Goal: Task Accomplishment & Management: Use online tool/utility

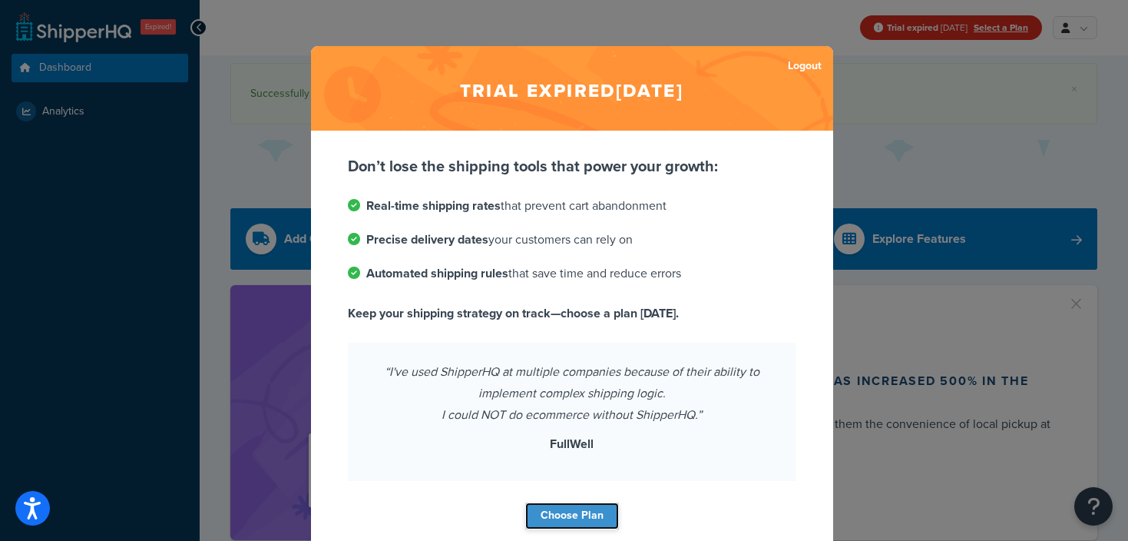
click at [584, 503] on link "Choose Plan" at bounding box center [572, 515] width 94 height 27
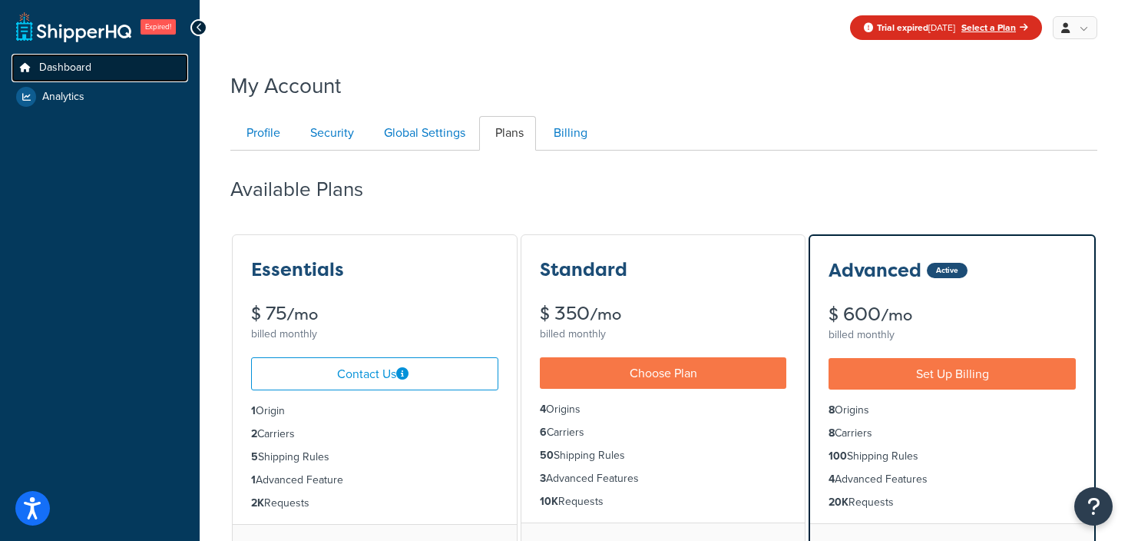
click at [49, 71] on span "Dashboard" at bounding box center [65, 67] width 52 height 13
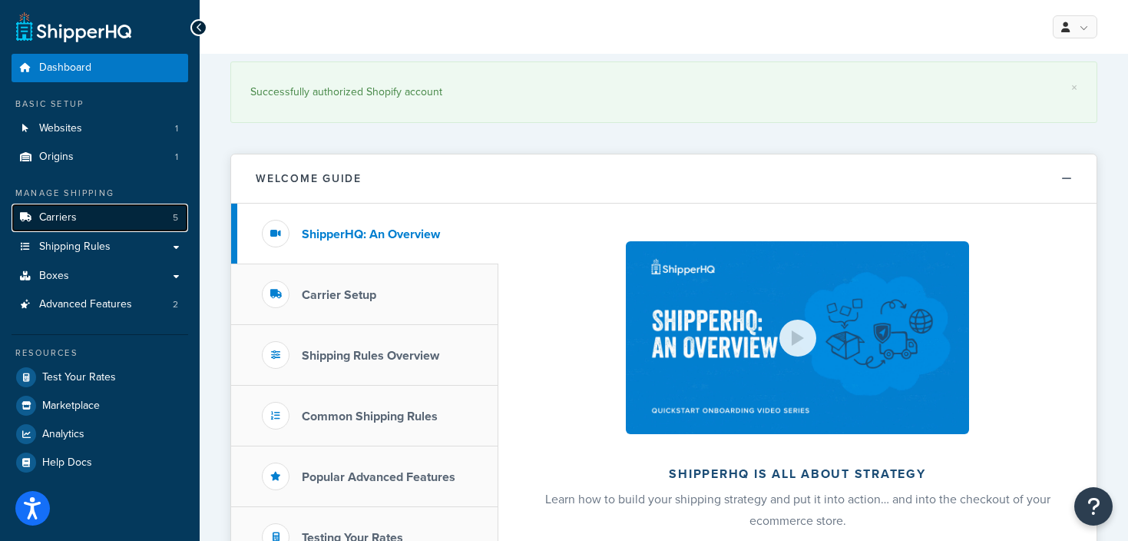
click at [103, 225] on link "Carriers 5" at bounding box center [100, 217] width 177 height 28
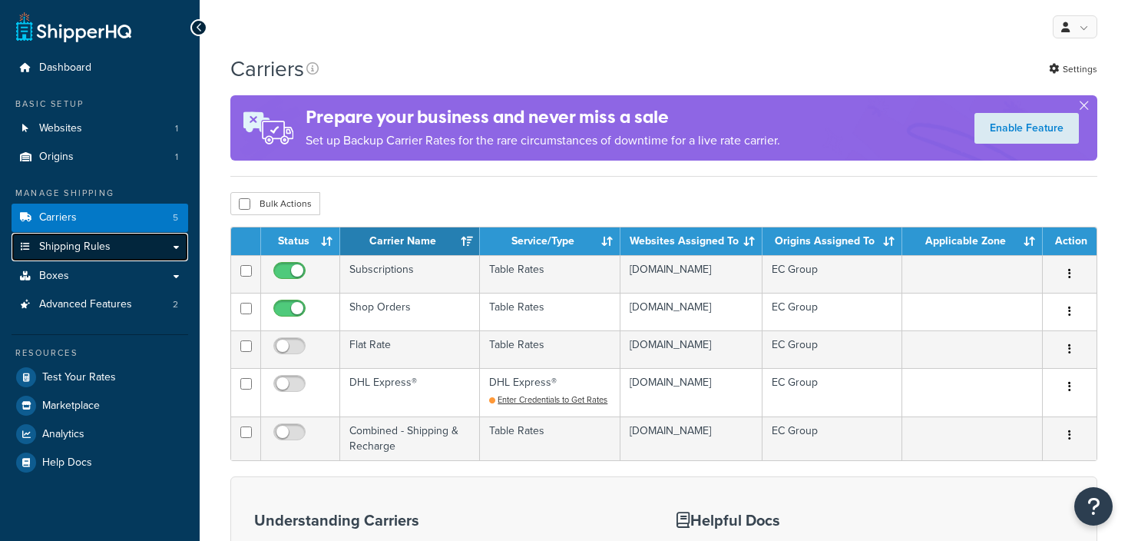
click at [112, 243] on link "Shipping Rules" at bounding box center [100, 247] width 177 height 28
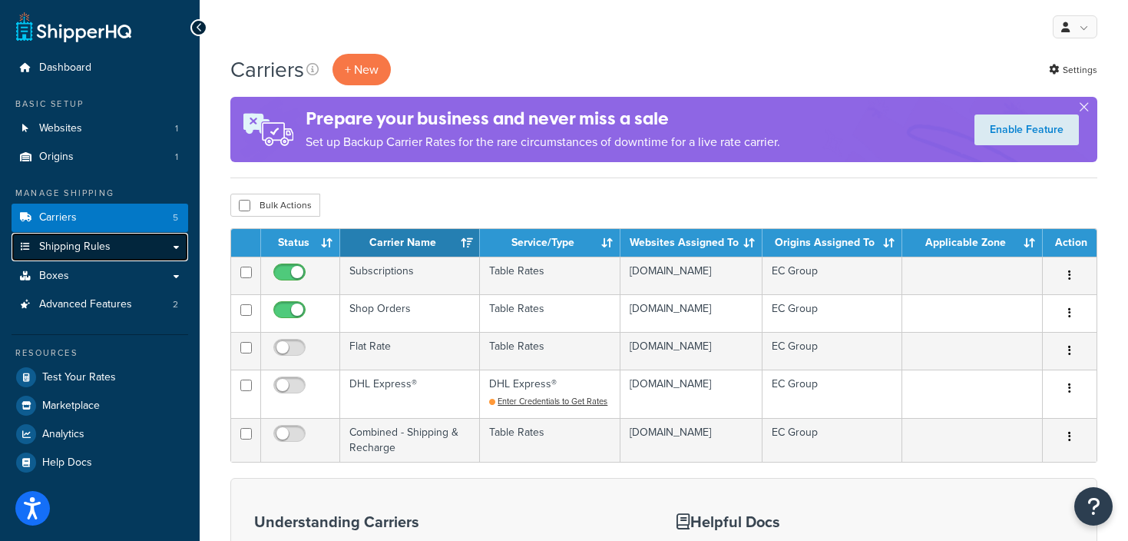
click at [103, 243] on span "Shipping Rules" at bounding box center [74, 246] width 71 height 13
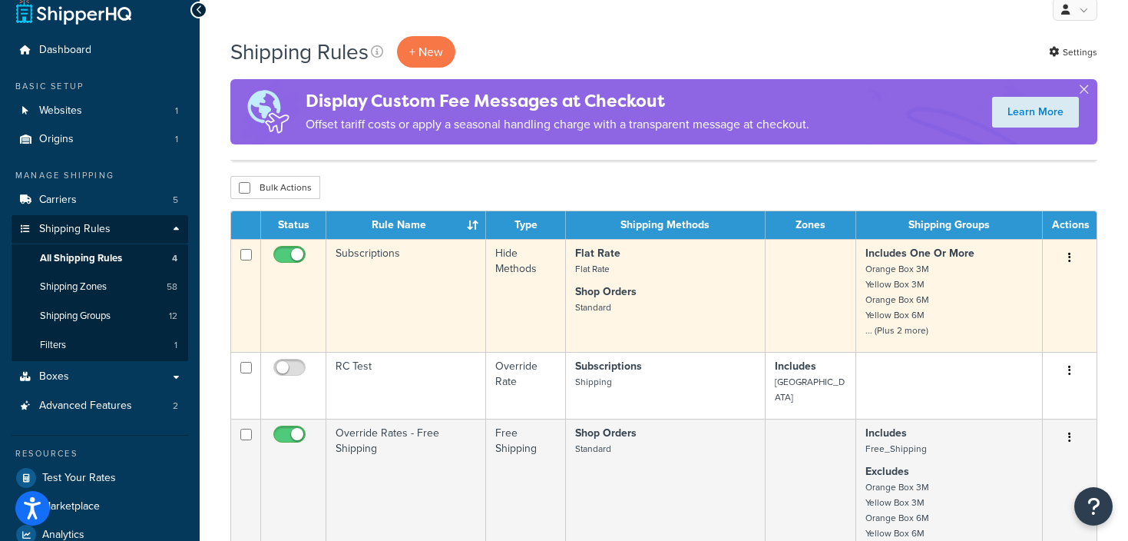
scroll to position [13, 0]
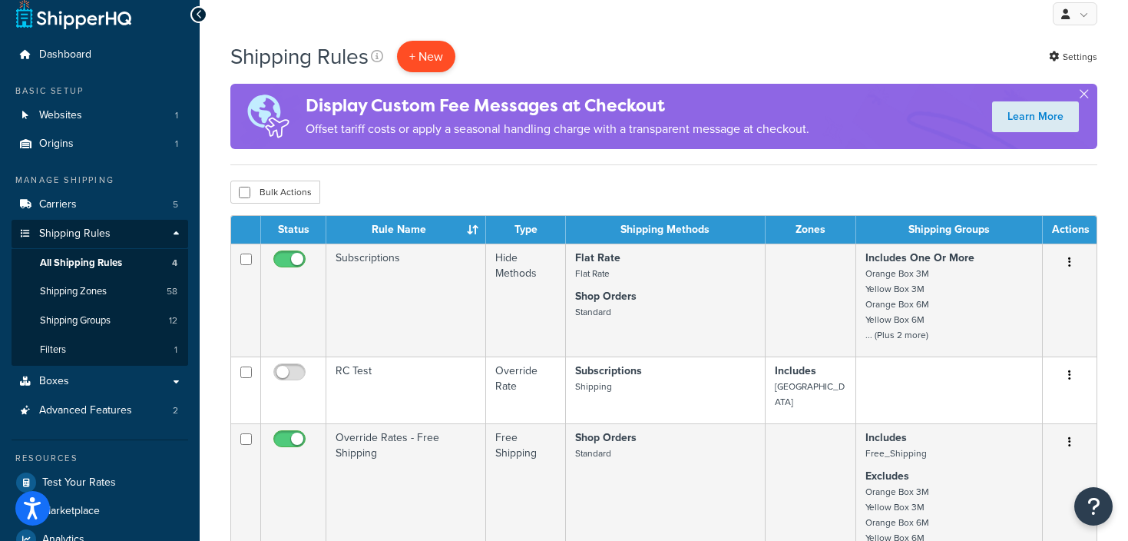
click at [439, 47] on p "+ New" at bounding box center [426, 56] width 58 height 31
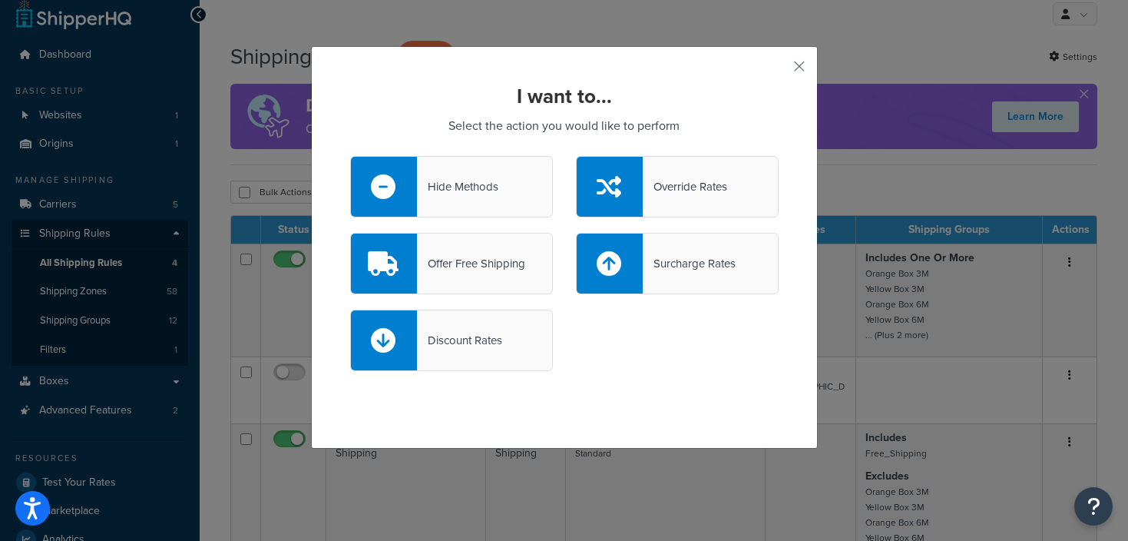
click at [683, 269] on div "Surcharge Rates" at bounding box center [689, 264] width 93 height 22
click at [0, 0] on input "Surcharge Rates" at bounding box center [0, 0] width 0 height 0
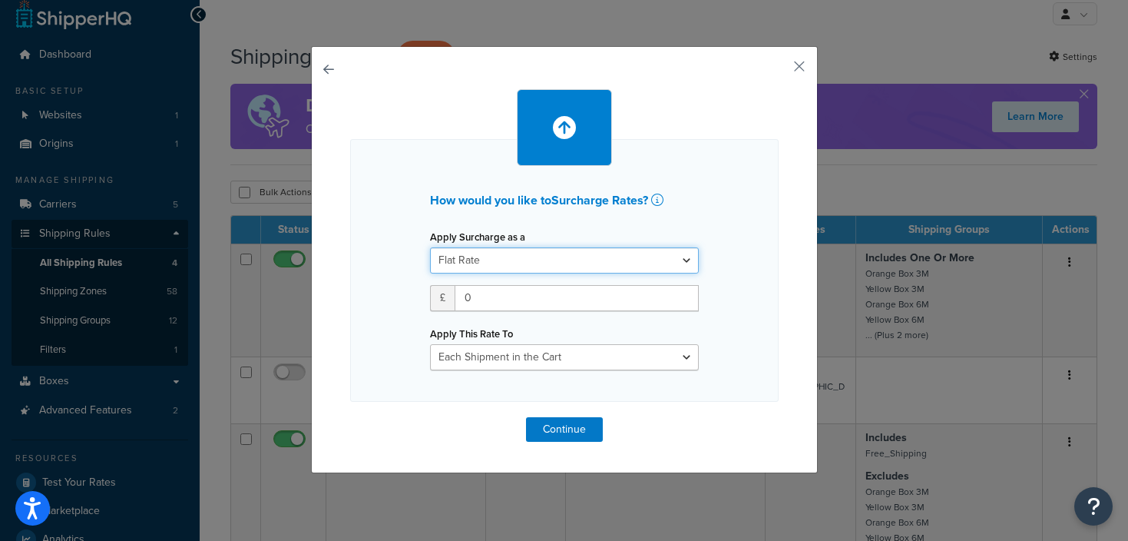
click at [530, 255] on select "Flat Rate Percentage Flat Rate & Percentage" at bounding box center [564, 260] width 269 height 26
click at [430, 247] on select "Flat Rate Percentage Flat Rate & Percentage" at bounding box center [564, 260] width 269 height 26
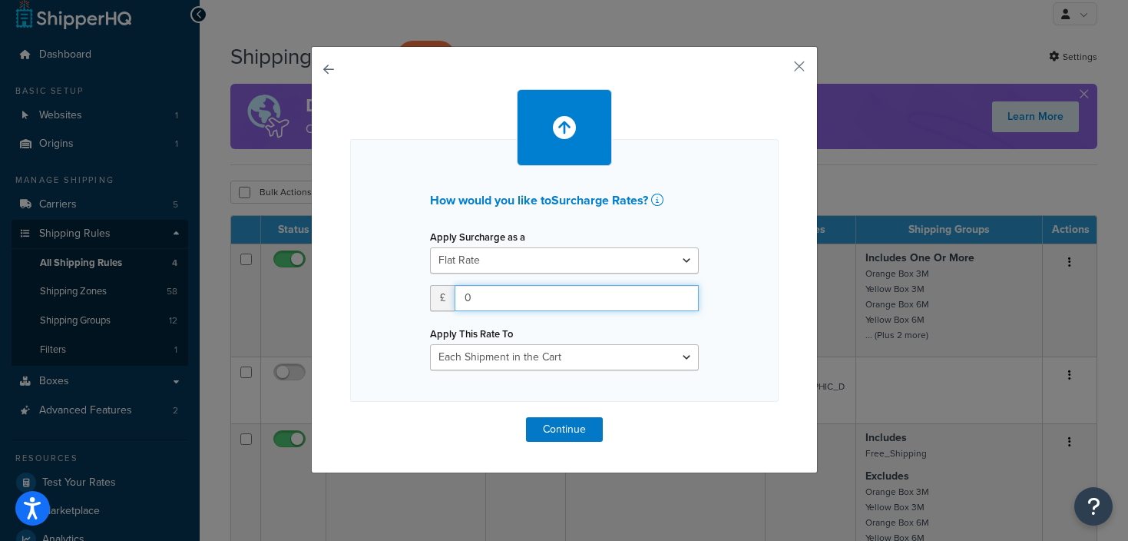
click at [495, 286] on input "0" at bounding box center [577, 298] width 244 height 26
type input "6.56"
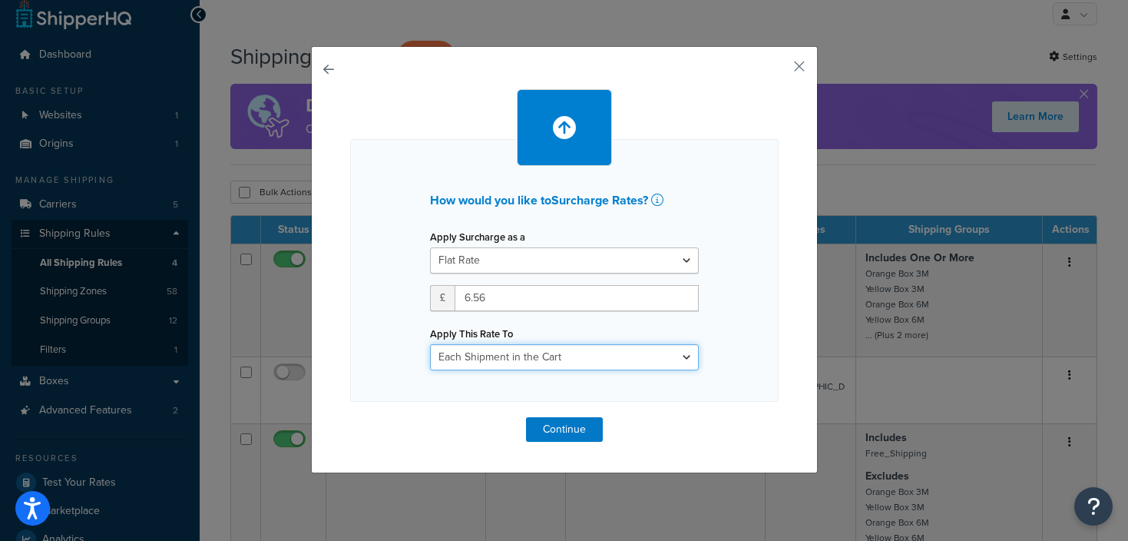
click at [531, 362] on select "Each Shipment in the Cart Each Shipping Group in the Cart Each Item within a Sh…" at bounding box center [564, 357] width 269 height 26
select select "ITEM"
click at [430, 344] on select "Each Shipment in the Cart Each Shipping Group in the Cart Each Item within a Sh…" at bounding box center [564, 357] width 269 height 26
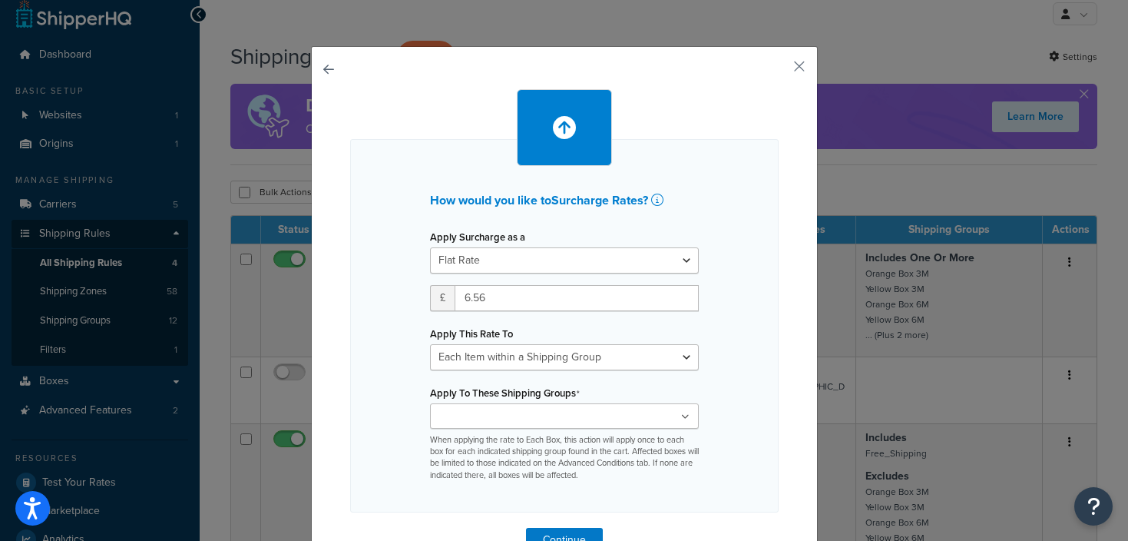
click at [576, 404] on ul at bounding box center [564, 415] width 269 height 25
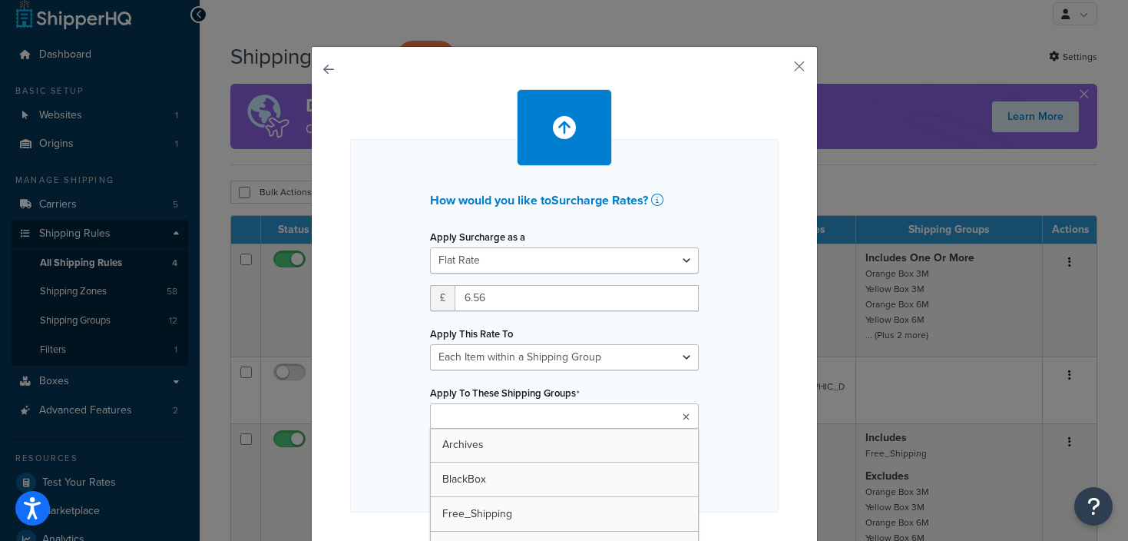
scroll to position [43, 0]
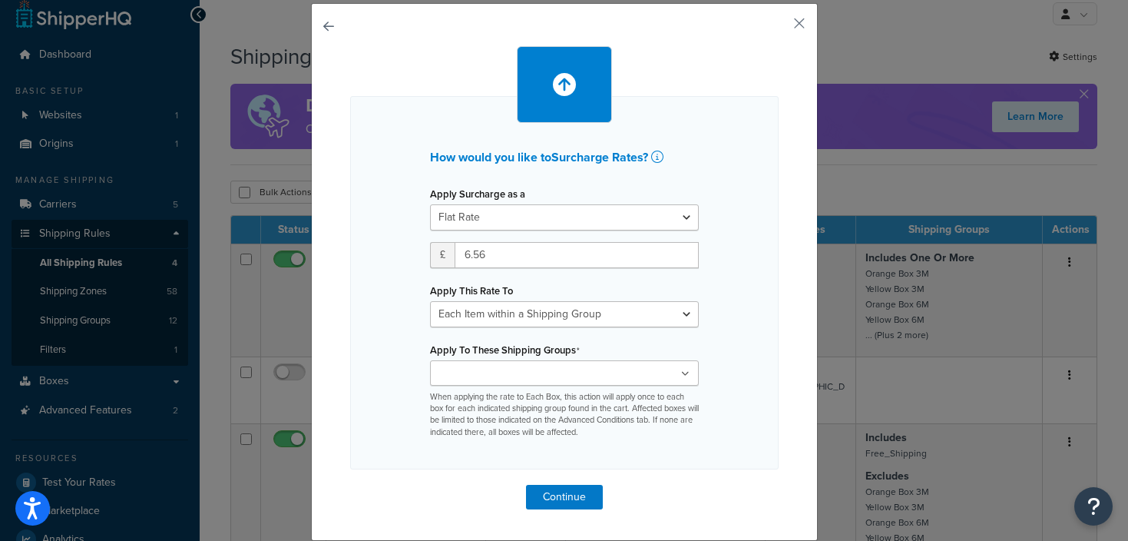
click at [746, 319] on div "How would you like to Surcharge Rates ? Apply Surcharge as a Flat Rate Percenta…" at bounding box center [564, 282] width 428 height 373
click at [779, 27] on button "button" at bounding box center [777, 29] width 4 height 4
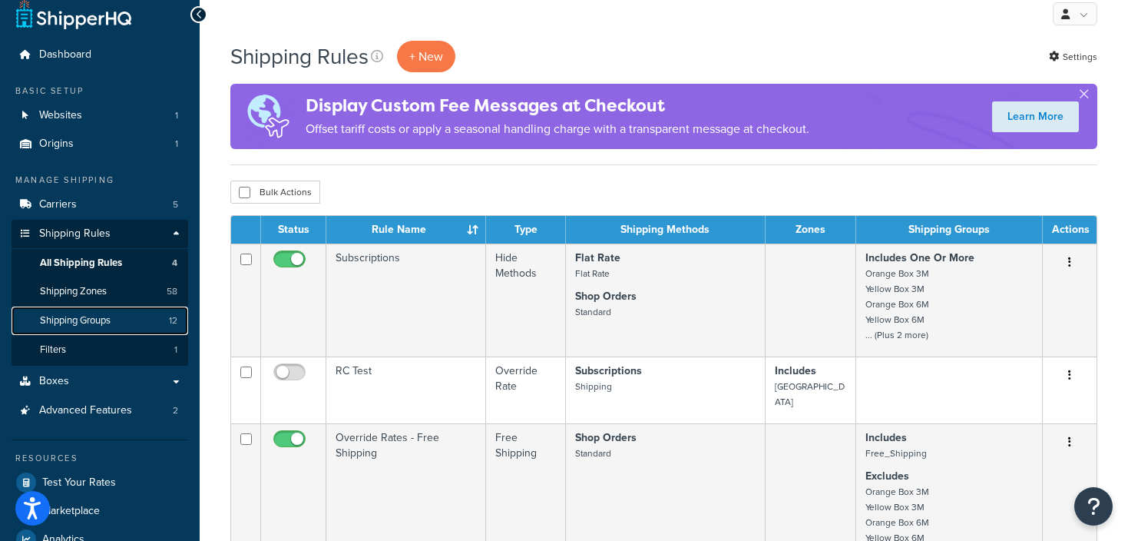
click at [63, 323] on span "Shipping Groups" at bounding box center [75, 320] width 71 height 13
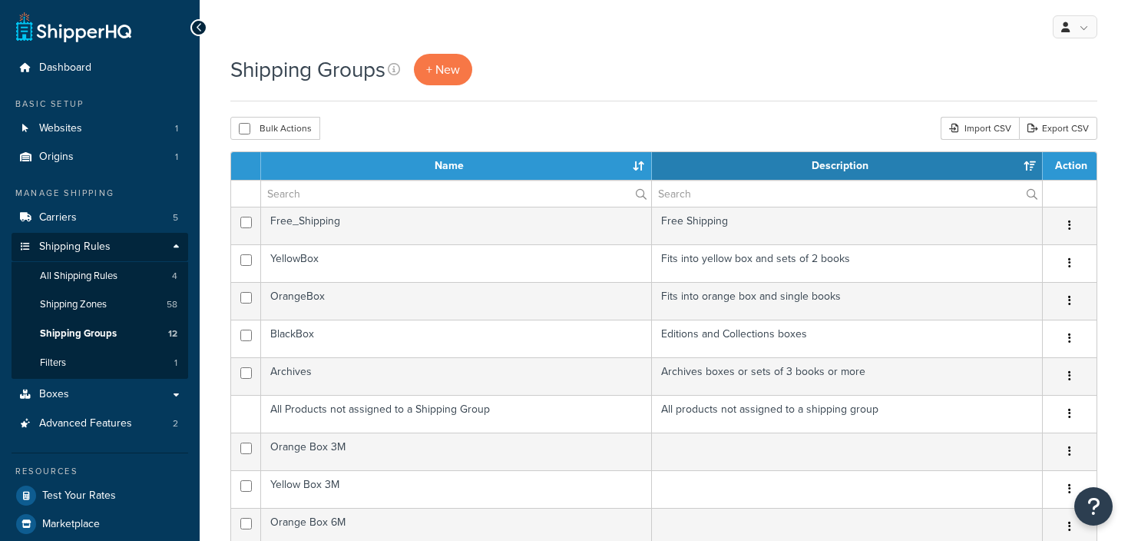
select select "15"
click at [440, 71] on span "+ New" at bounding box center [443, 70] width 34 height 18
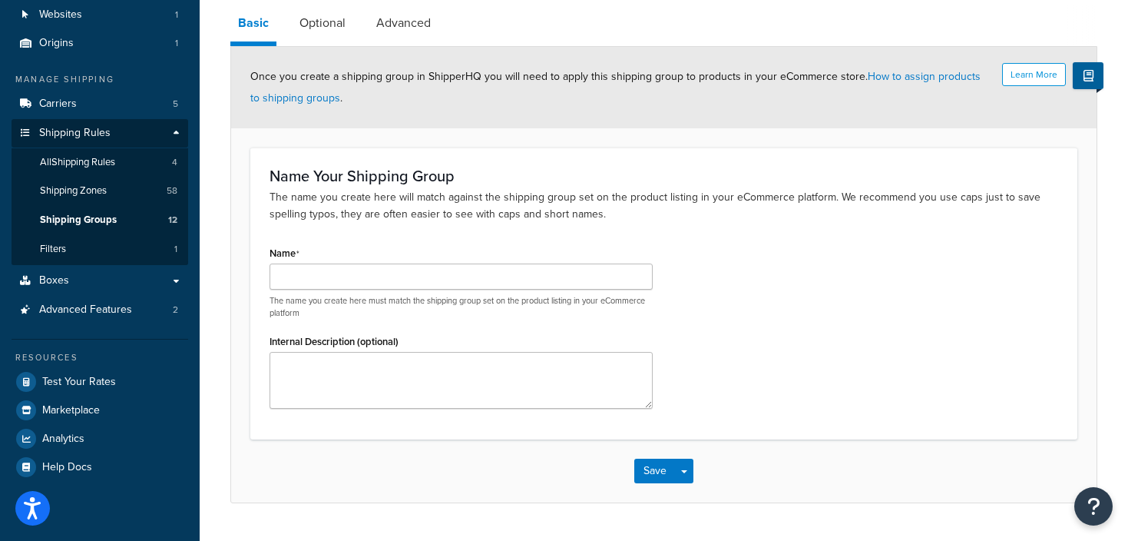
scroll to position [153, 0]
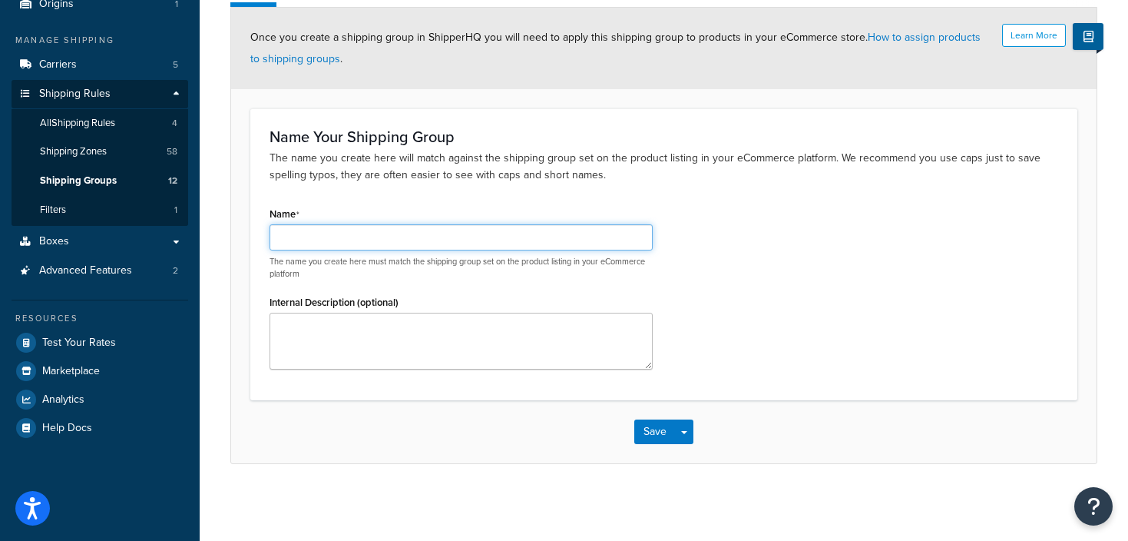
click at [339, 240] on input "Name" at bounding box center [461, 237] width 383 height 26
drag, startPoint x: 422, startPoint y: 231, endPoint x: 229, endPoint y: 227, distance: 193.6
click at [229, 227] on div "Shipping Group: Basic Optional Advanced Learn More Once you create a shipping g…" at bounding box center [664, 206] width 928 height 594
type input "Seasonal Spirit Box US duties"
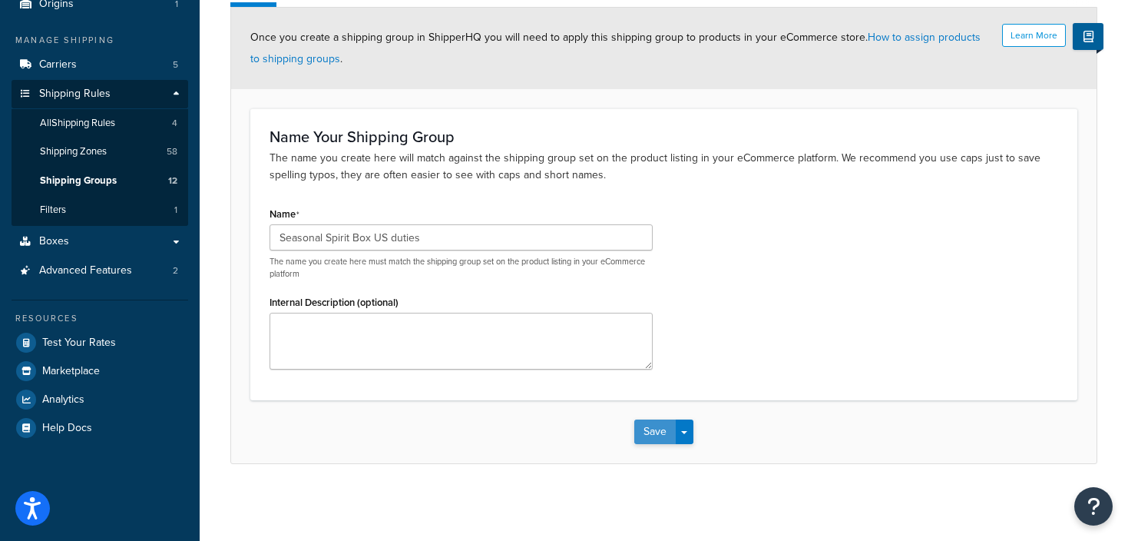
click at [646, 427] on button "Save" at bounding box center [654, 431] width 41 height 25
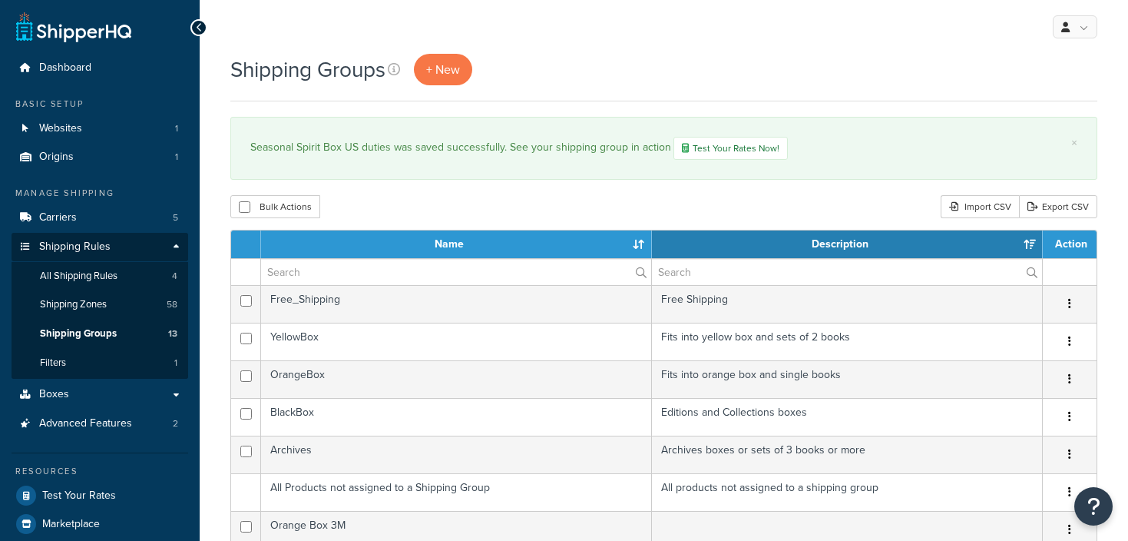
select select "15"
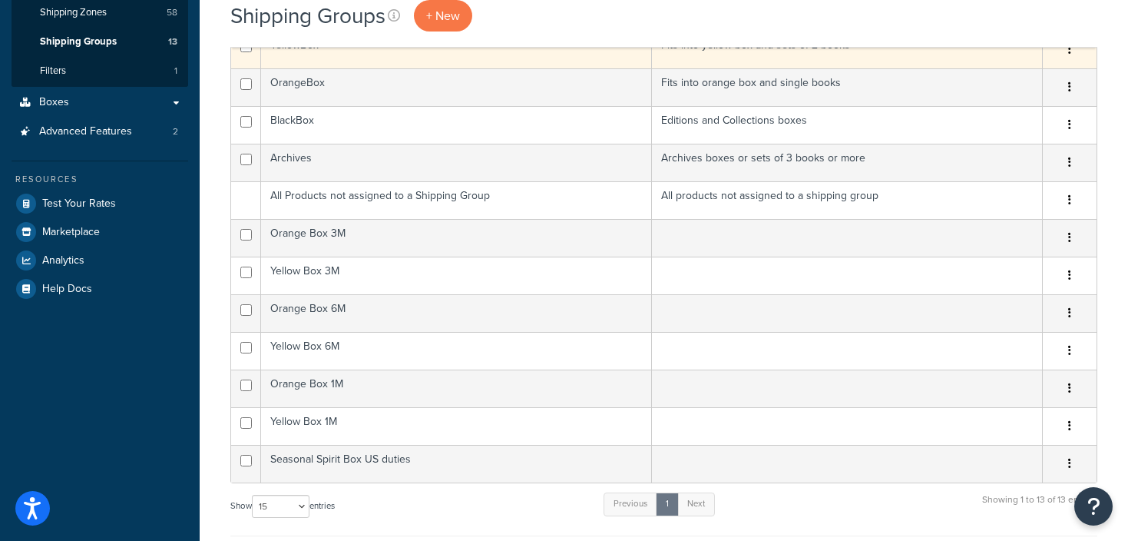
scroll to position [296, 0]
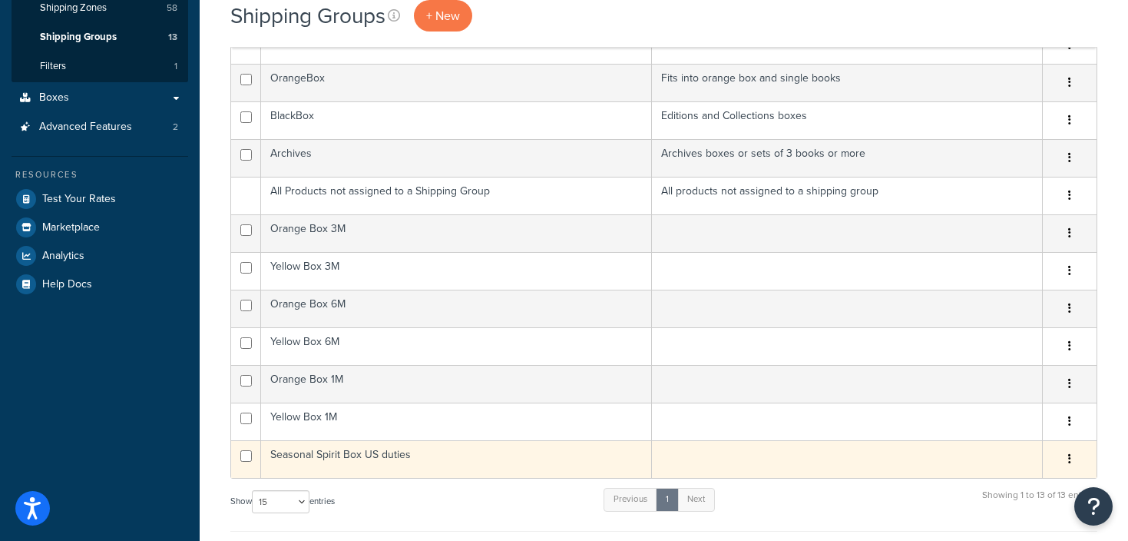
click at [357, 454] on td "Seasonal Spirit Box US duties" at bounding box center [456, 459] width 391 height 38
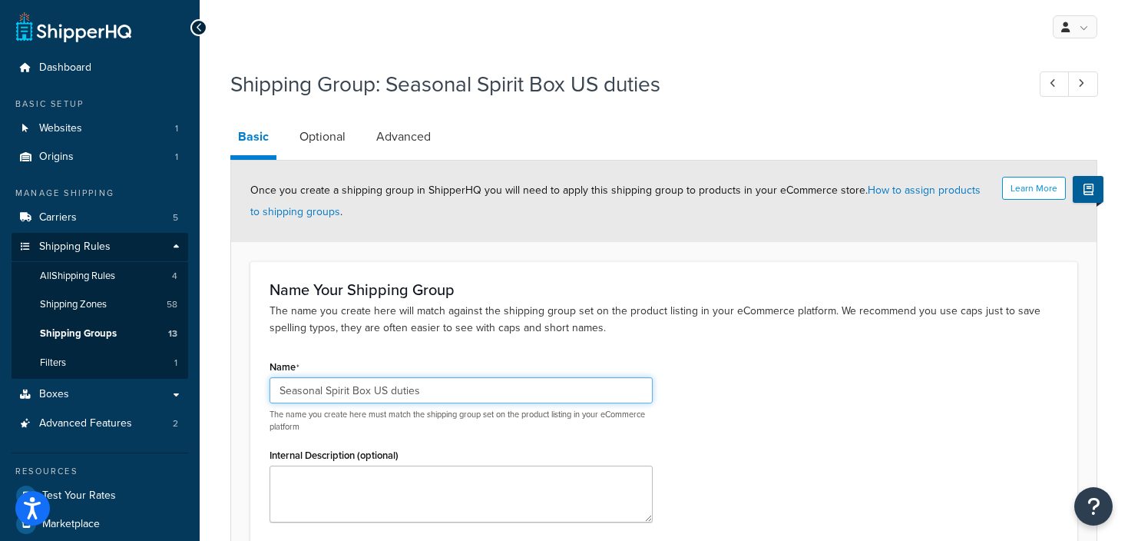
drag, startPoint x: 434, startPoint y: 395, endPoint x: 204, endPoint y: 372, distance: 230.7
click at [204, 372] on div "Shipping Group: Seasonal Spirit Box US duties Basic Optional Advanced Learn Mor…" at bounding box center [664, 358] width 928 height 594
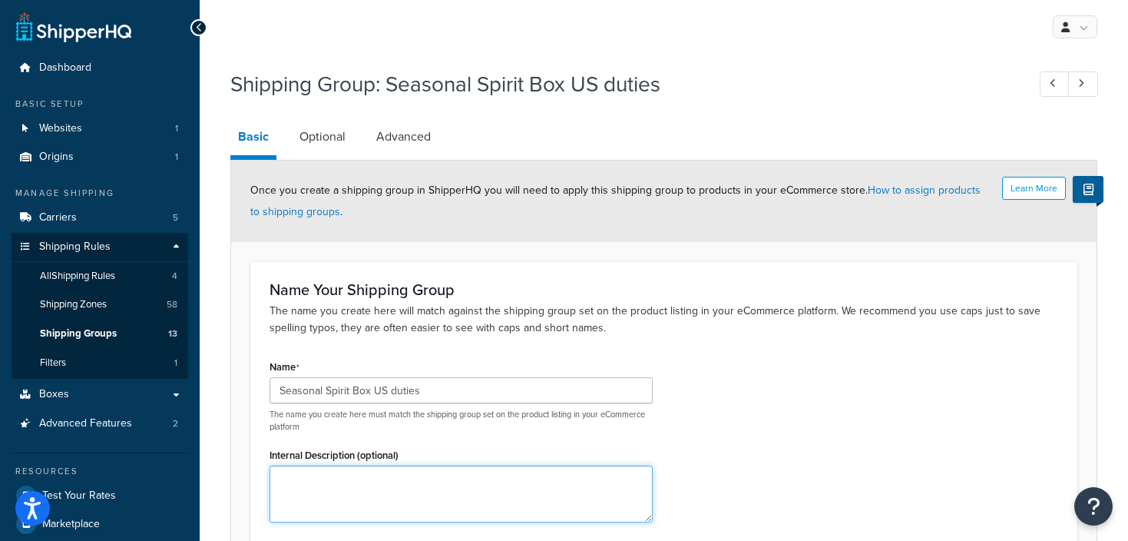
click at [364, 492] on textarea "Internal Description (optional)" at bounding box center [461, 493] width 383 height 57
paste textarea "Seasonal Spirit Box US duties"
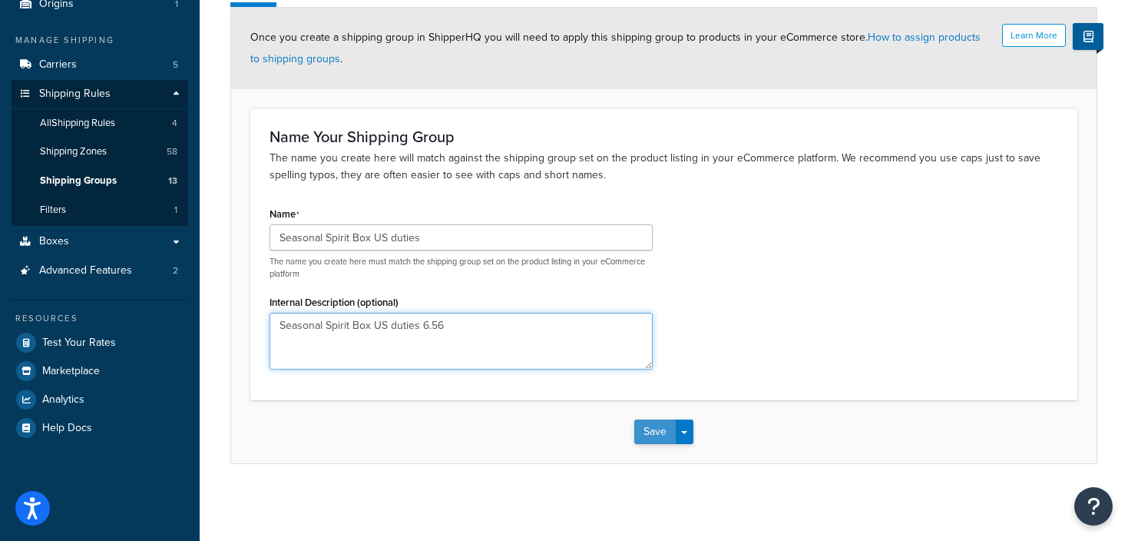
type textarea "Seasonal Spirit Box US duties 6.56"
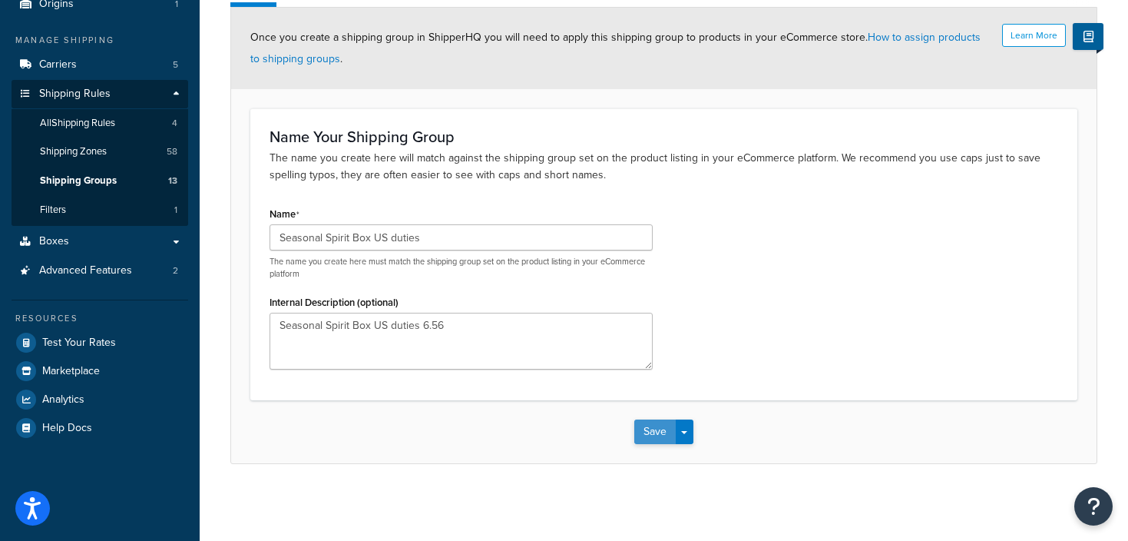
click at [653, 428] on button "Save" at bounding box center [654, 431] width 41 height 25
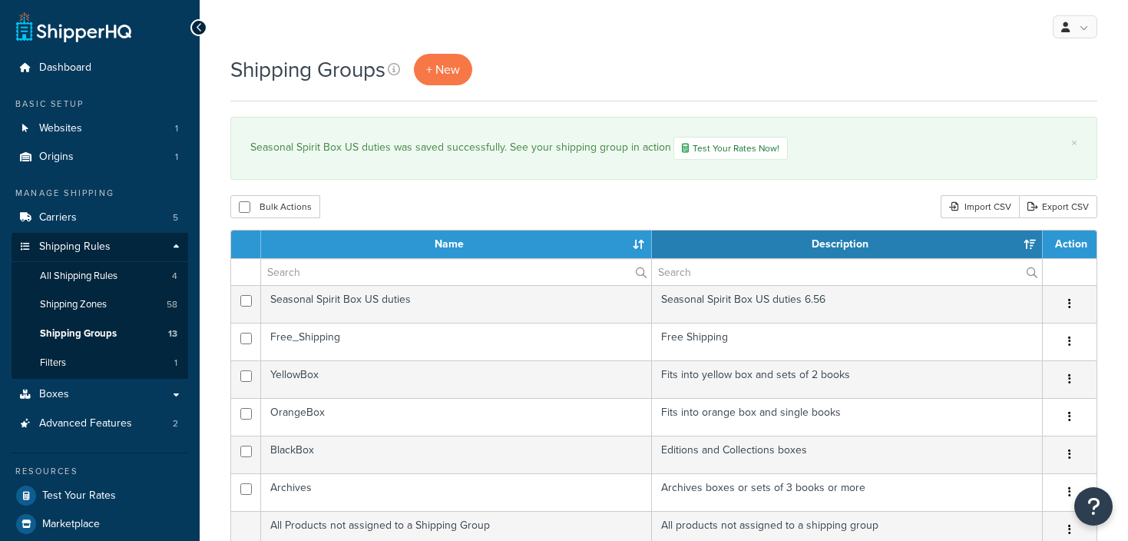
select select "15"
click at [61, 284] on link "All Shipping Rules 4" at bounding box center [100, 276] width 177 height 28
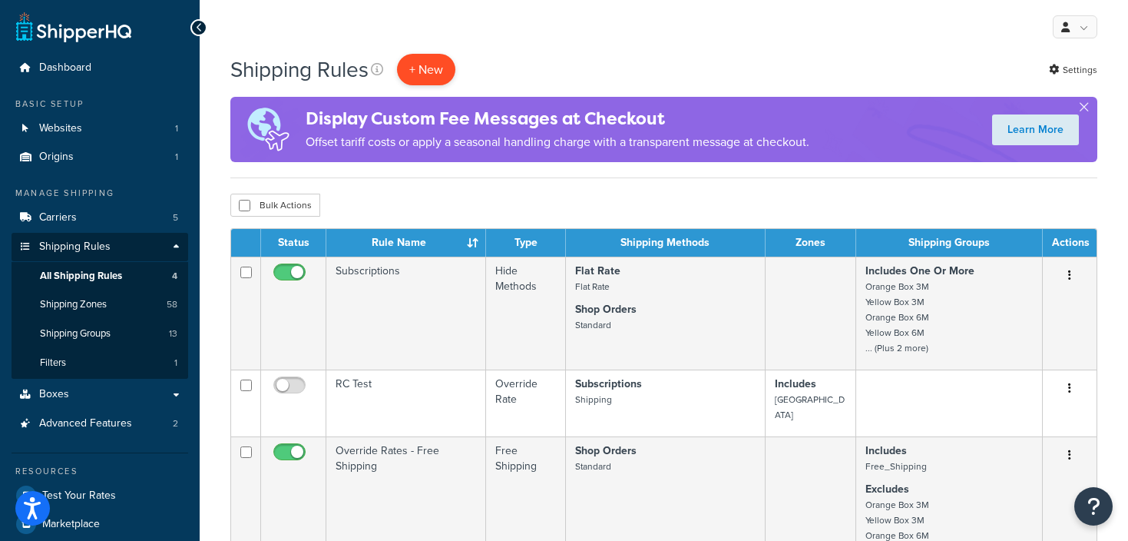
click at [429, 74] on p "+ New" at bounding box center [426, 69] width 58 height 31
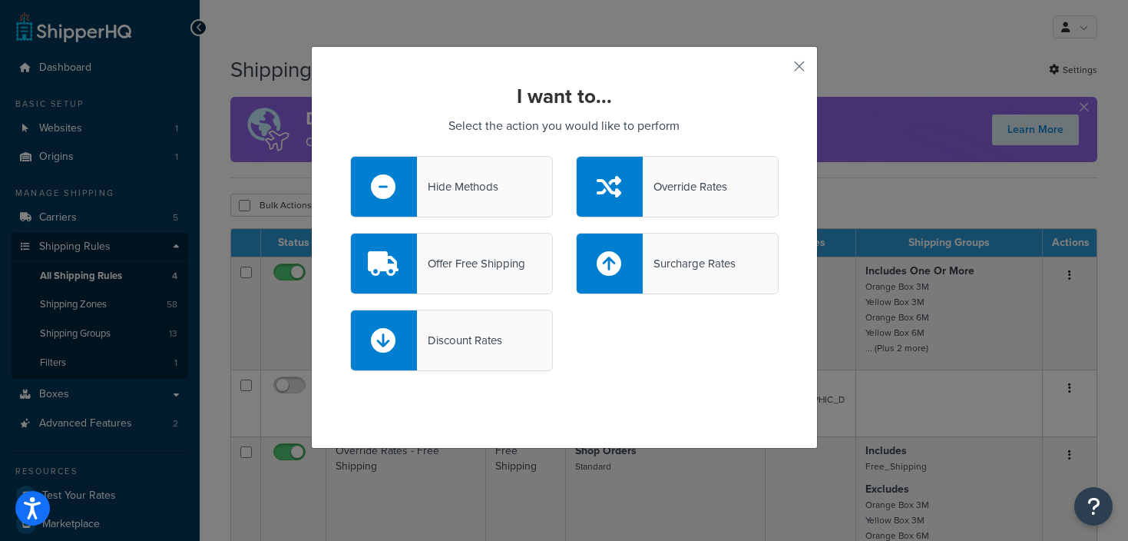
click at [654, 261] on div "Surcharge Rates" at bounding box center [689, 264] width 93 height 22
click at [0, 0] on input "Surcharge Rates" at bounding box center [0, 0] width 0 height 0
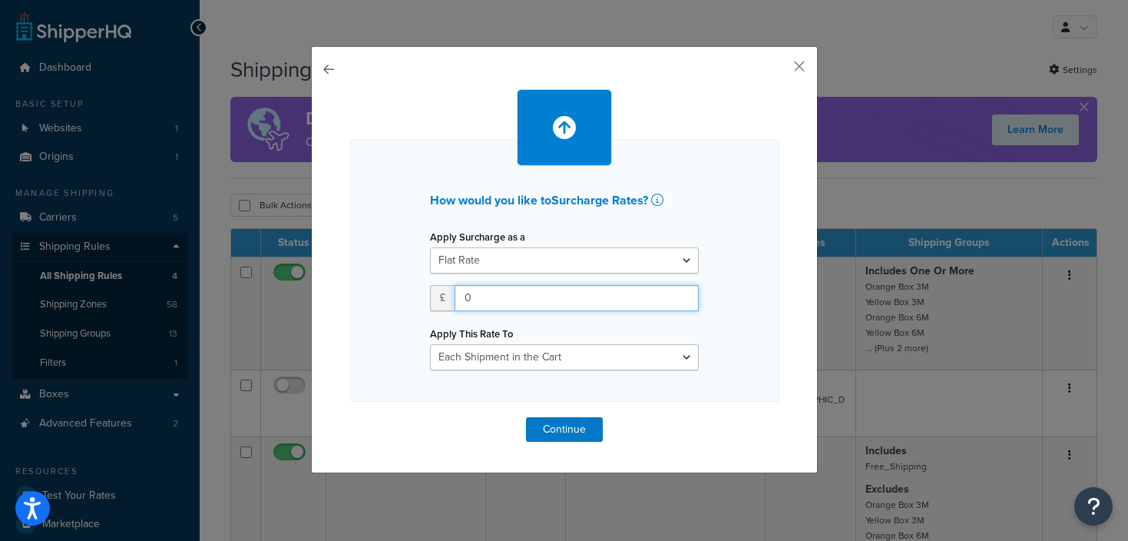
click at [493, 299] on input "0" at bounding box center [577, 298] width 244 height 26
type input "6.56"
click at [585, 342] on div "Apply This Rate To Each Shipment in the Cart Each Shipping Group in the Cart Ea…" at bounding box center [564, 347] width 269 height 48
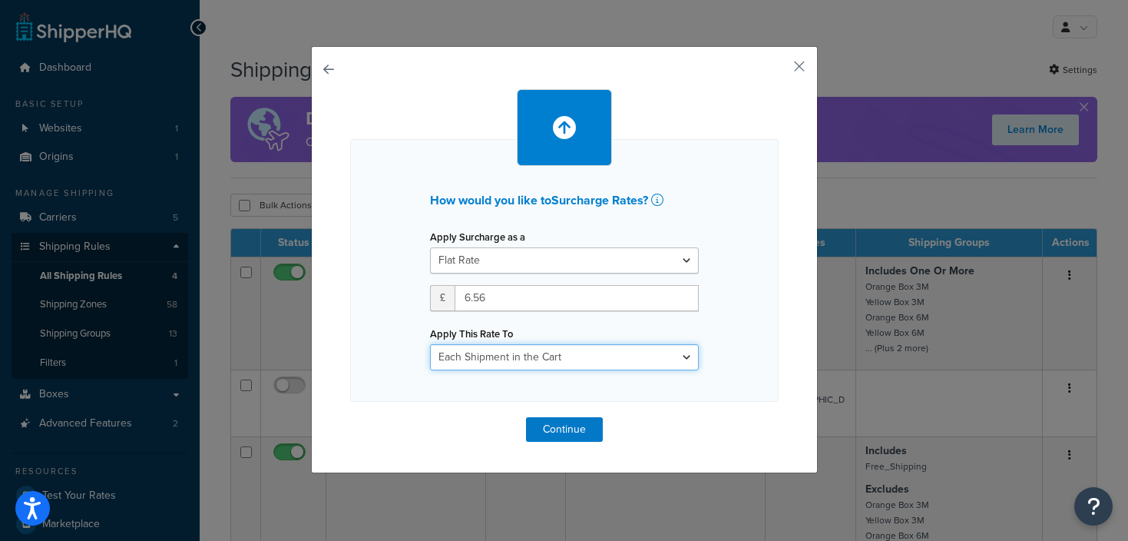
click at [574, 356] on select "Each Shipment in the Cart Each Shipping Group in the Cart Each Item within a Sh…" at bounding box center [564, 357] width 269 height 26
select select "ITEM"
click at [430, 344] on select "Each Shipment in the Cart Each Shipping Group in the Cart Each Item within a Sh…" at bounding box center [564, 357] width 269 height 26
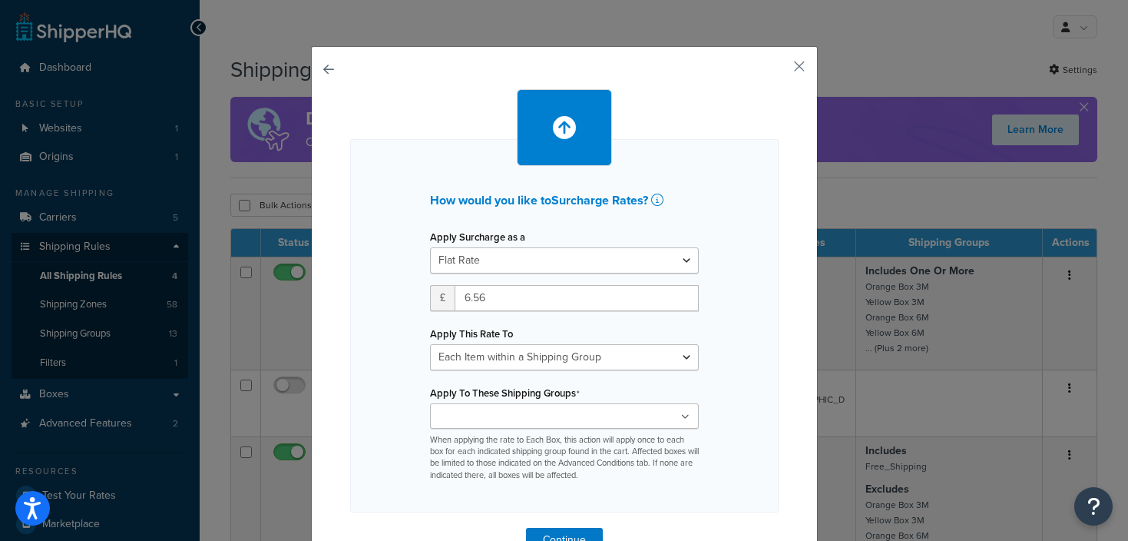
click at [542, 418] on input "Apply To These Shipping Groups" at bounding box center [503, 417] width 136 height 17
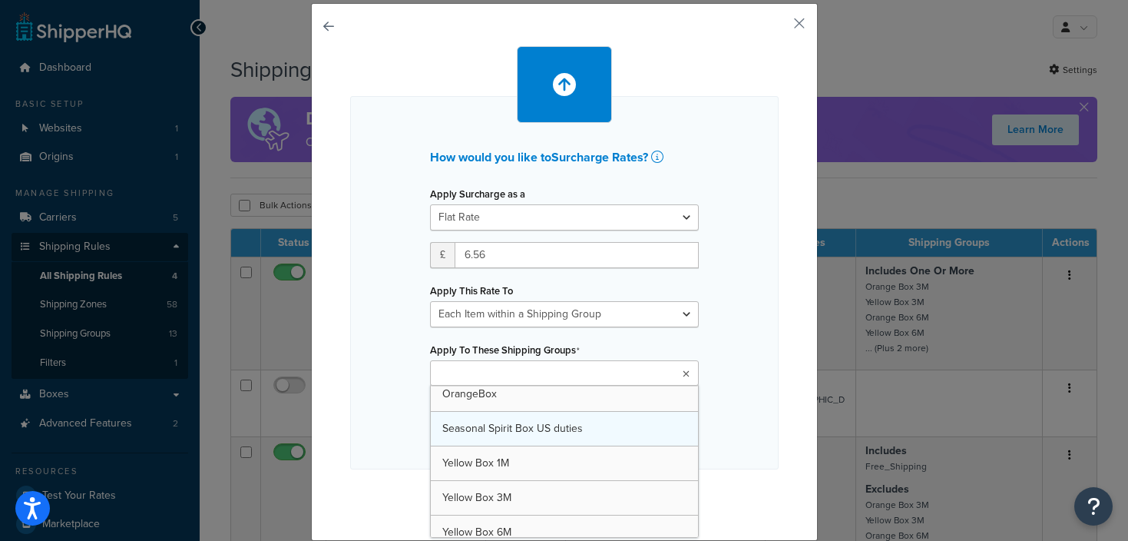
scroll to position [212, 0]
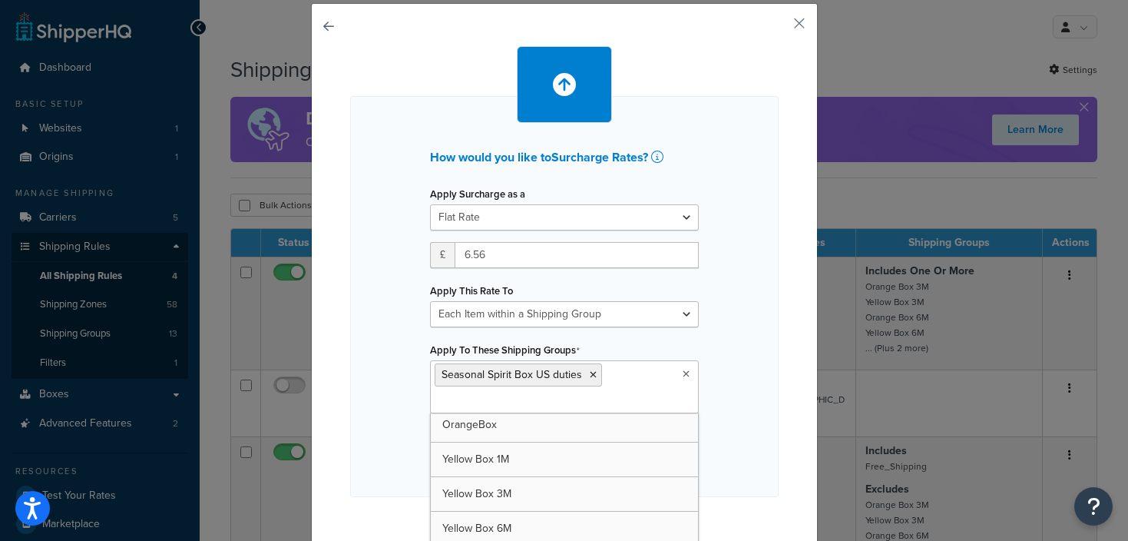
click at [756, 420] on div "How would you like to Surcharge Rates ? Apply Surcharge as a Flat Rate Percenta…" at bounding box center [564, 296] width 428 height 401
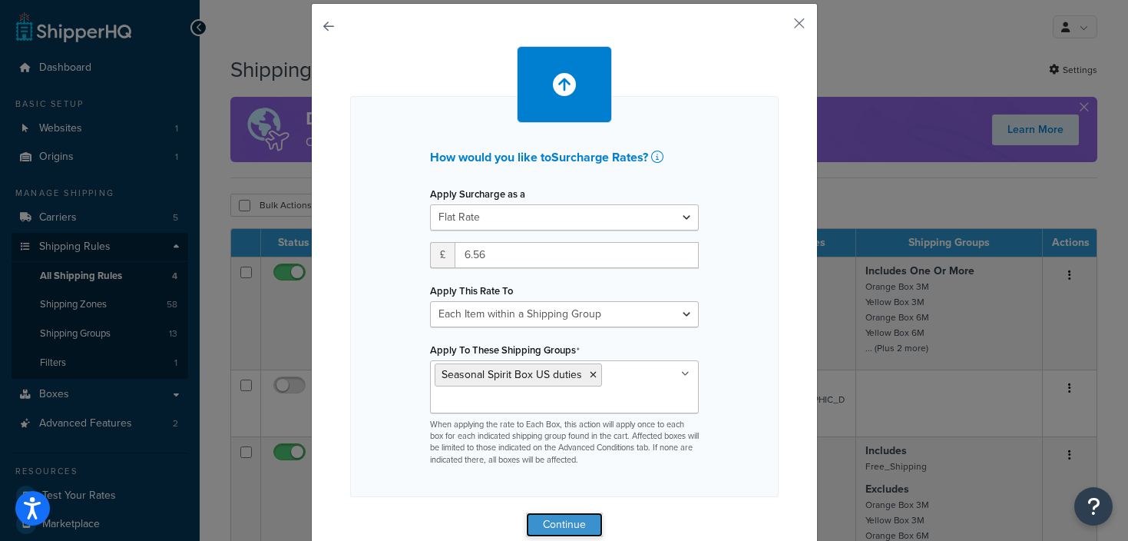
click at [554, 518] on button "Continue" at bounding box center [564, 524] width 77 height 25
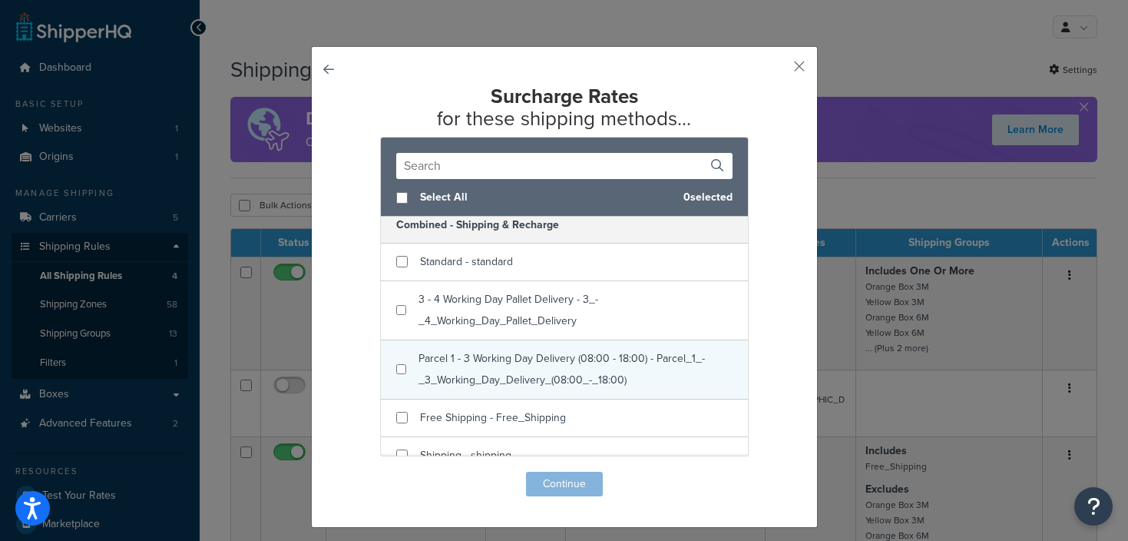
scroll to position [10, 0]
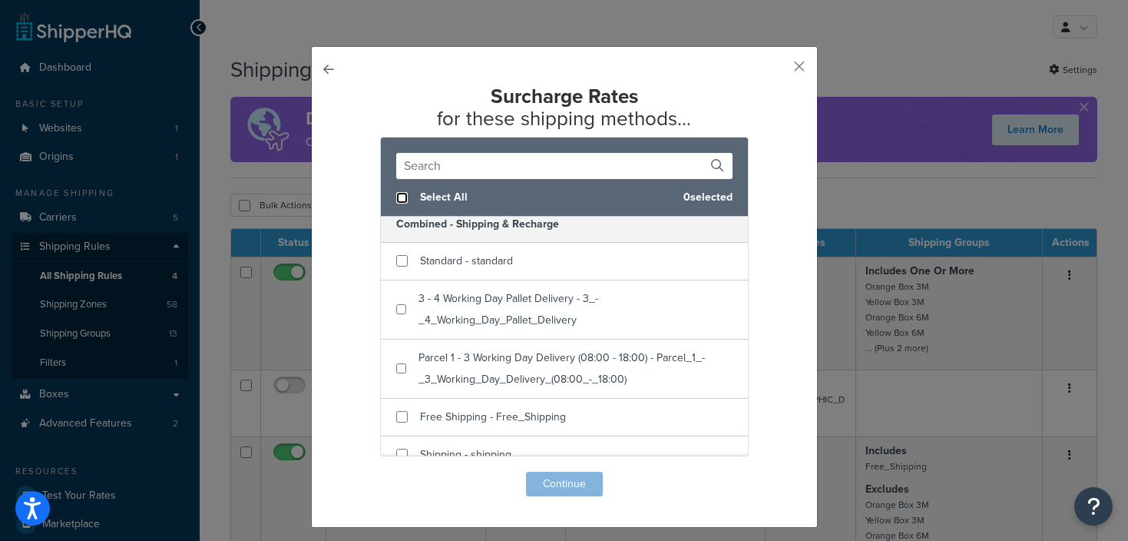
click at [396, 199] on input "checkbox" at bounding box center [402, 198] width 12 height 12
checkbox input "true"
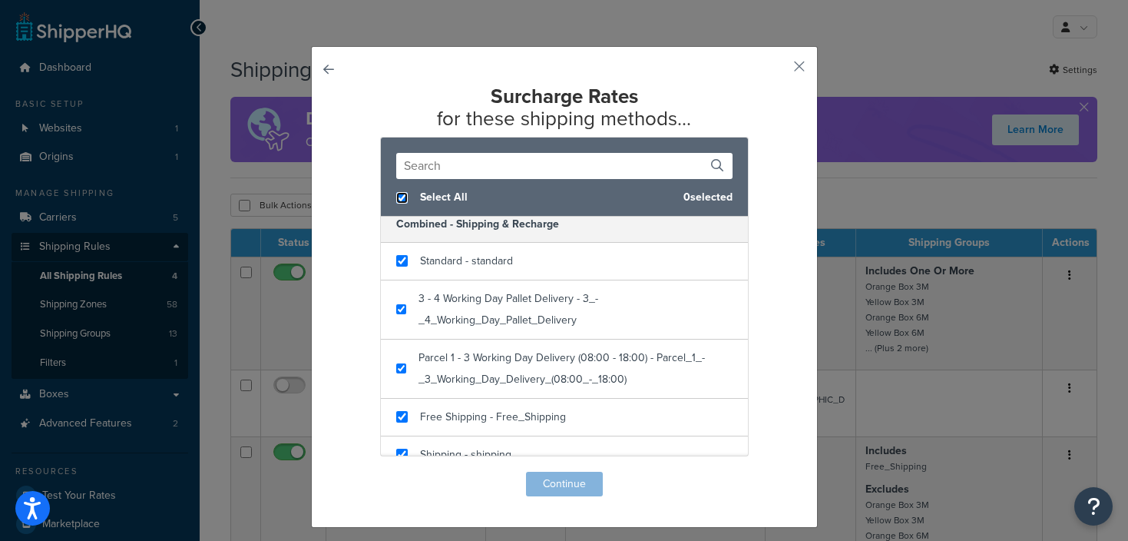
checkbox input "true"
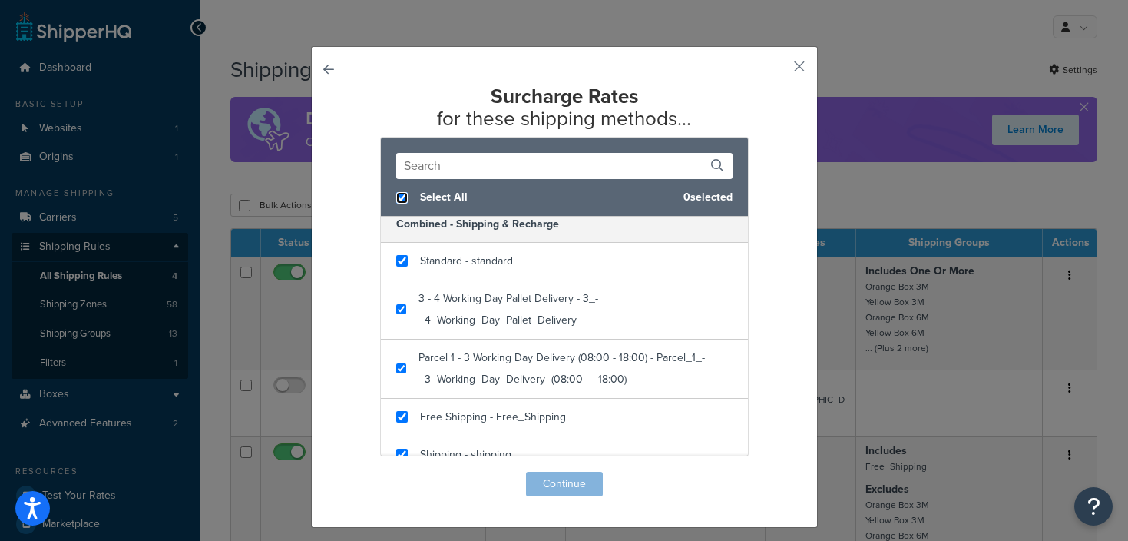
checkbox input "true"
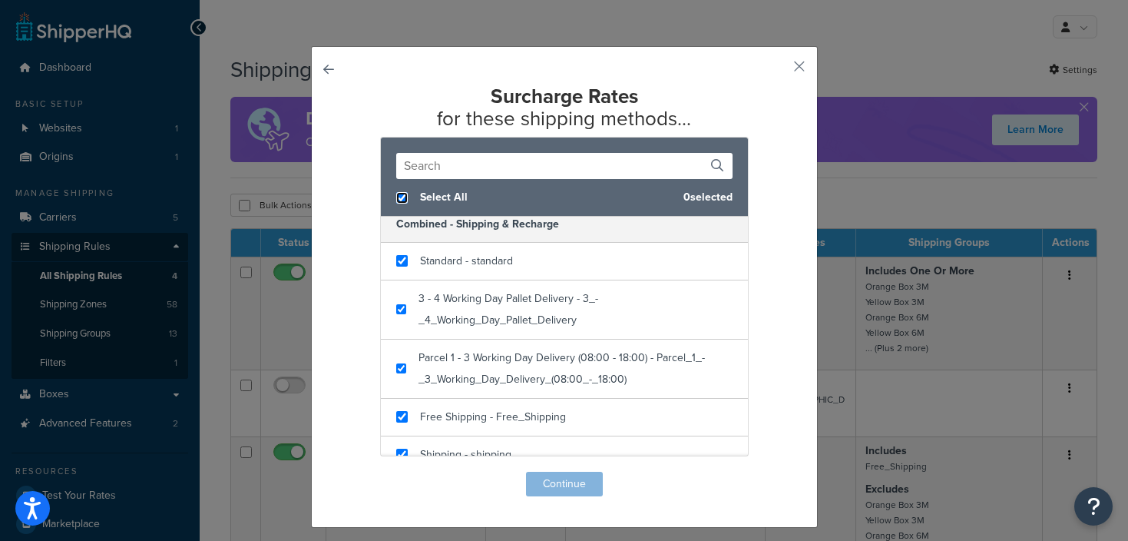
checkbox input "true"
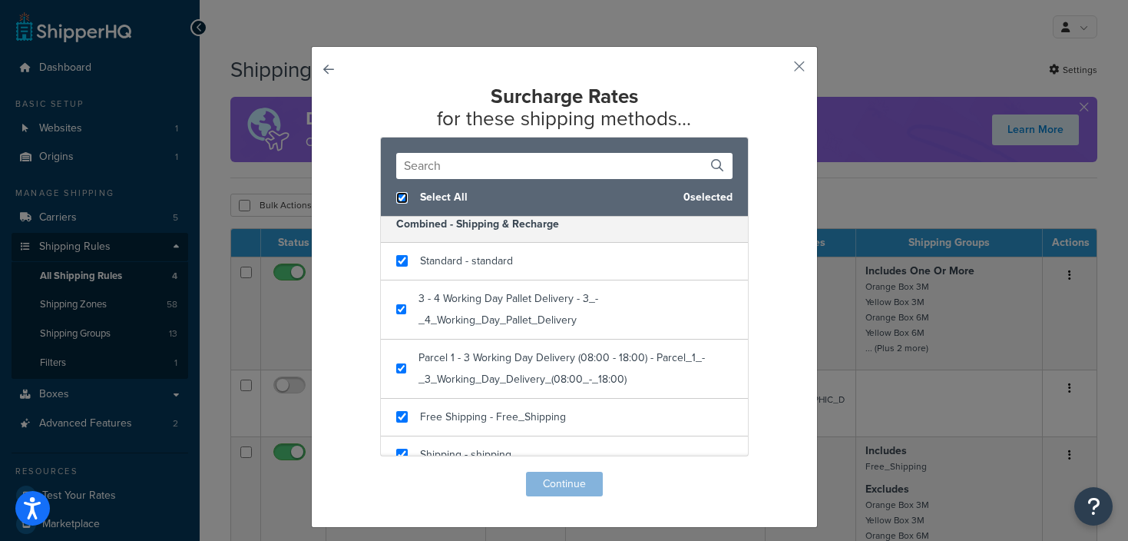
checkbox input "true"
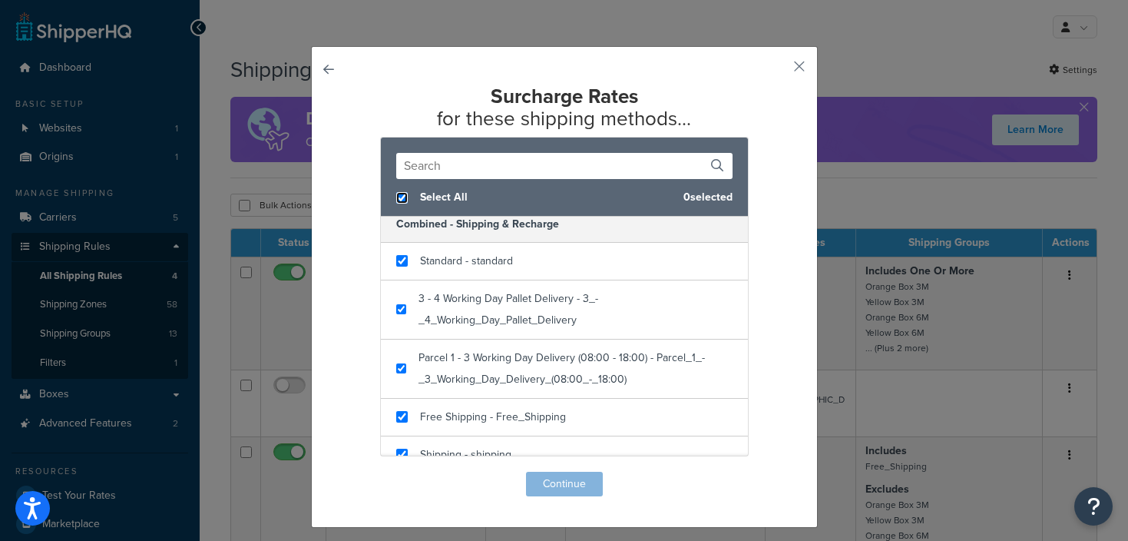
checkbox input "true"
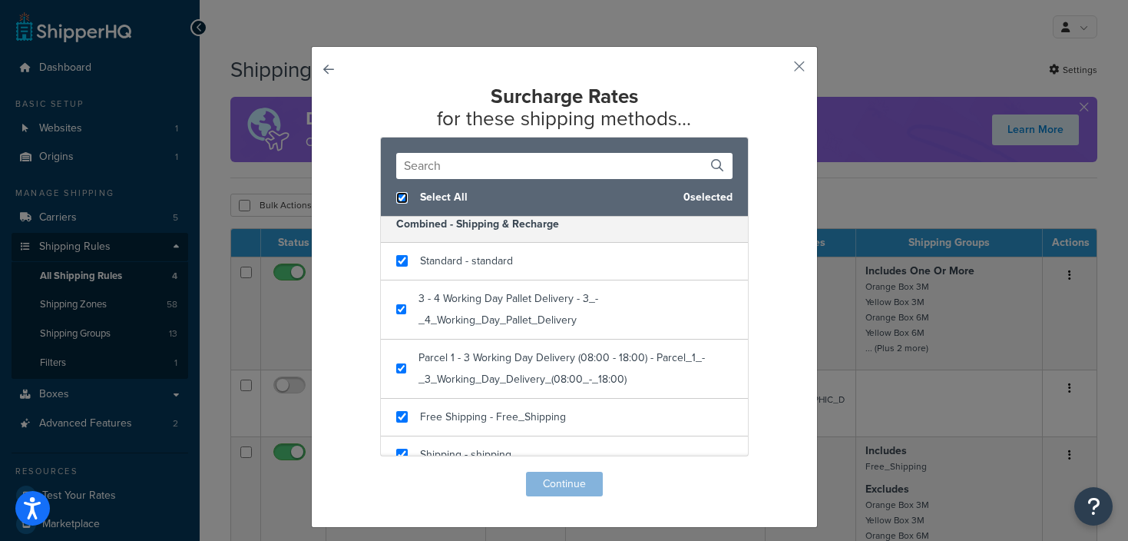
checkbox input "true"
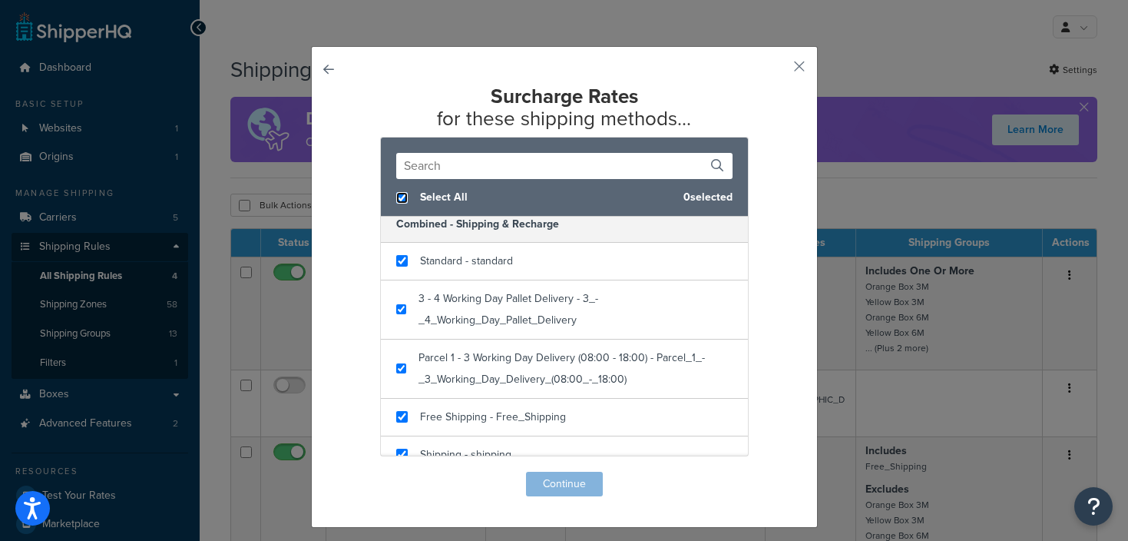
checkbox input "true"
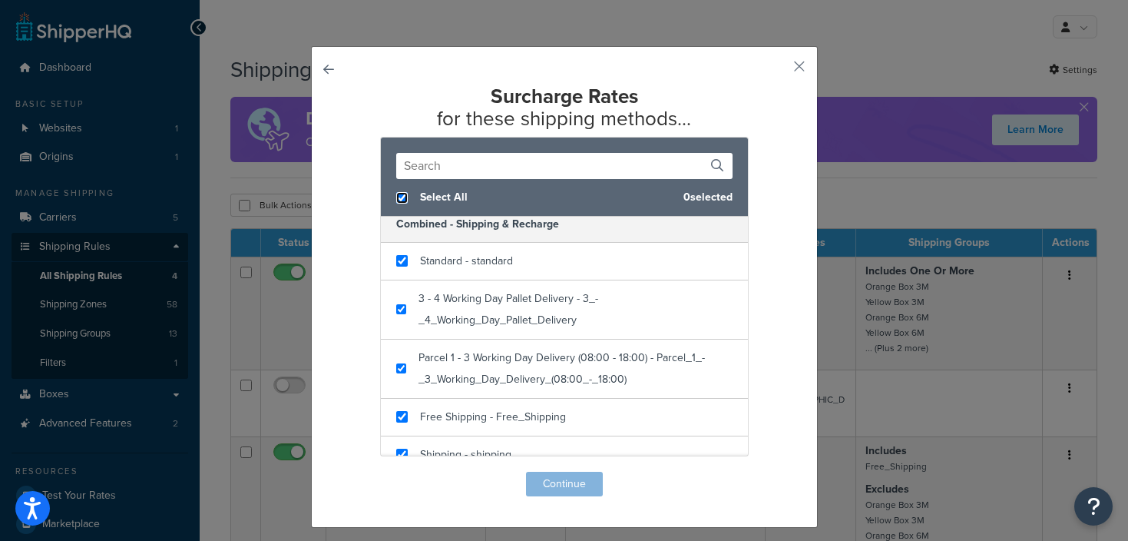
checkbox input "true"
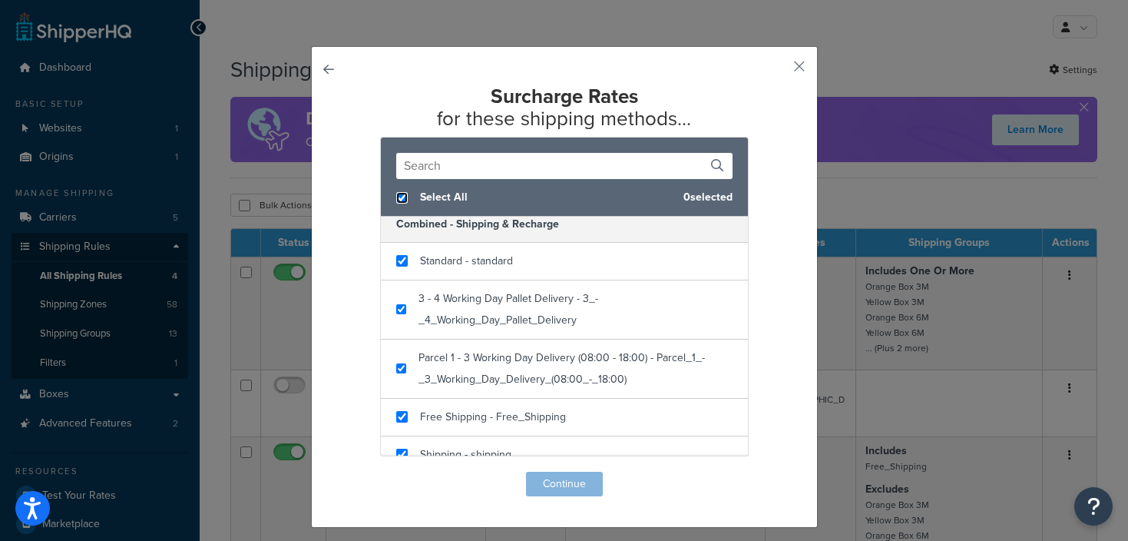
checkbox input "true"
click at [560, 493] on button "Continue" at bounding box center [564, 483] width 77 height 25
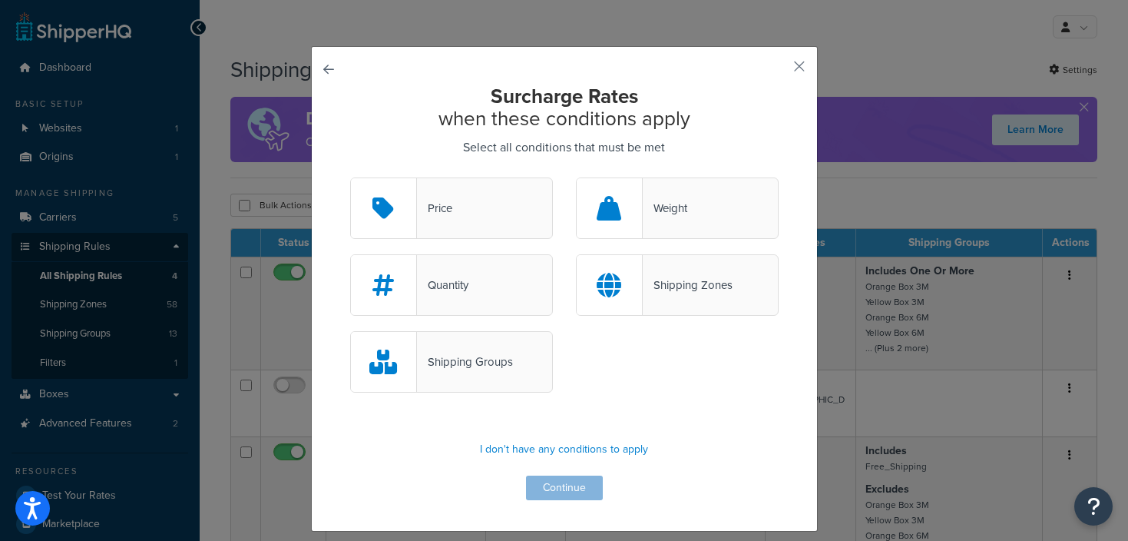
click at [455, 370] on div "Shipping Groups" at bounding box center [465, 362] width 96 height 22
click at [0, 0] on input "Shipping Groups" at bounding box center [0, 0] width 0 height 0
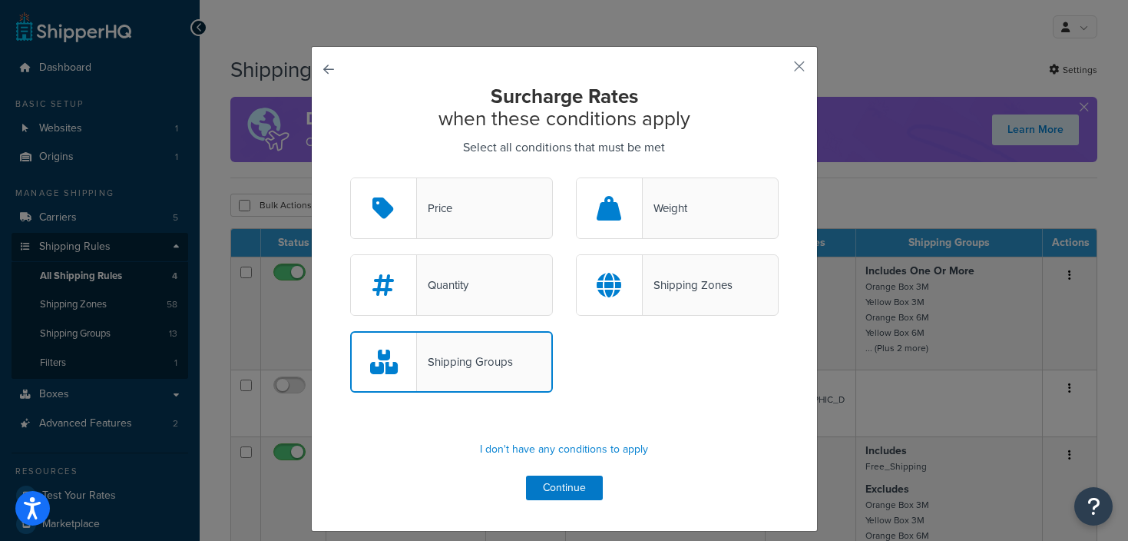
click at [614, 303] on div at bounding box center [610, 285] width 66 height 60
click at [0, 0] on input "Shipping Zones" at bounding box center [0, 0] width 0 height 0
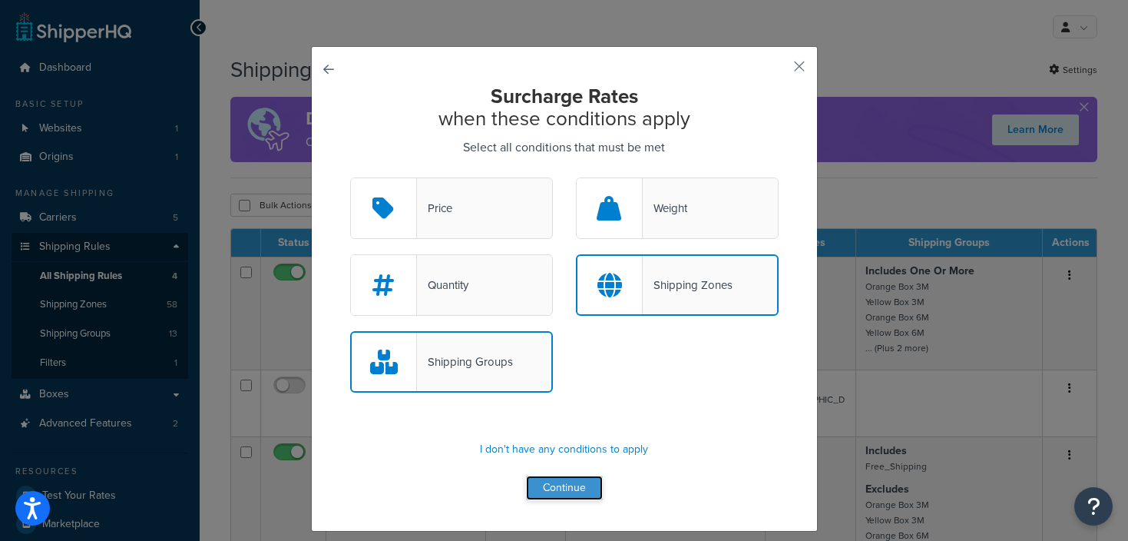
click at [558, 491] on button "Continue" at bounding box center [564, 487] width 77 height 25
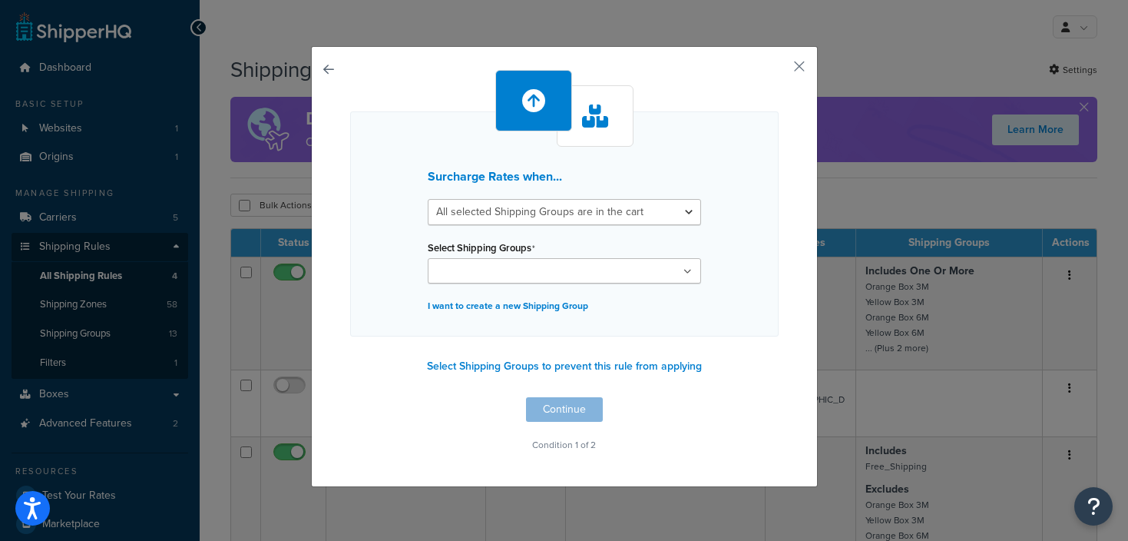
click at [549, 271] on ul at bounding box center [564, 270] width 273 height 25
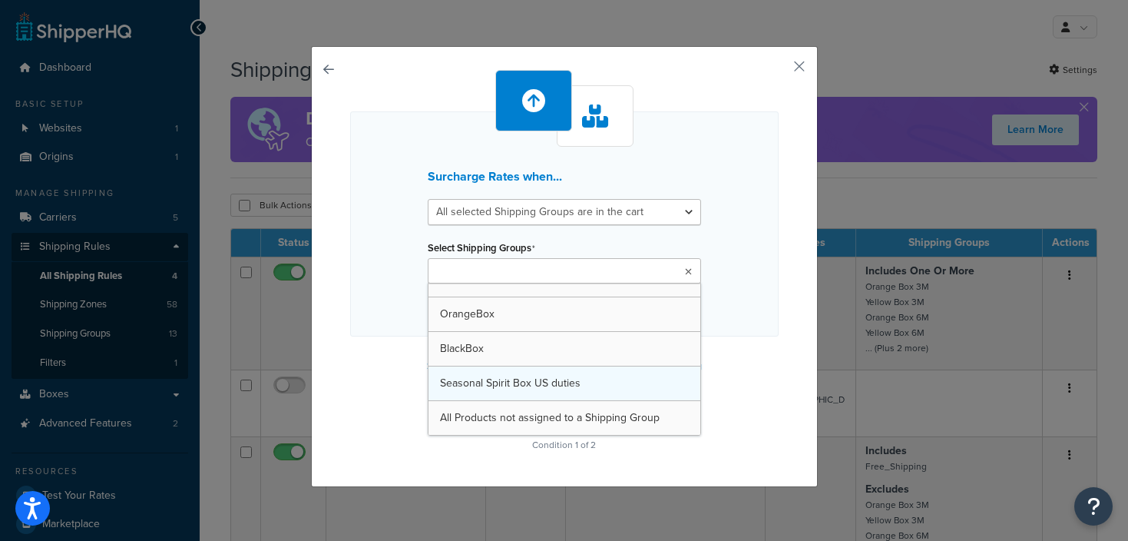
scroll to position [262, 0]
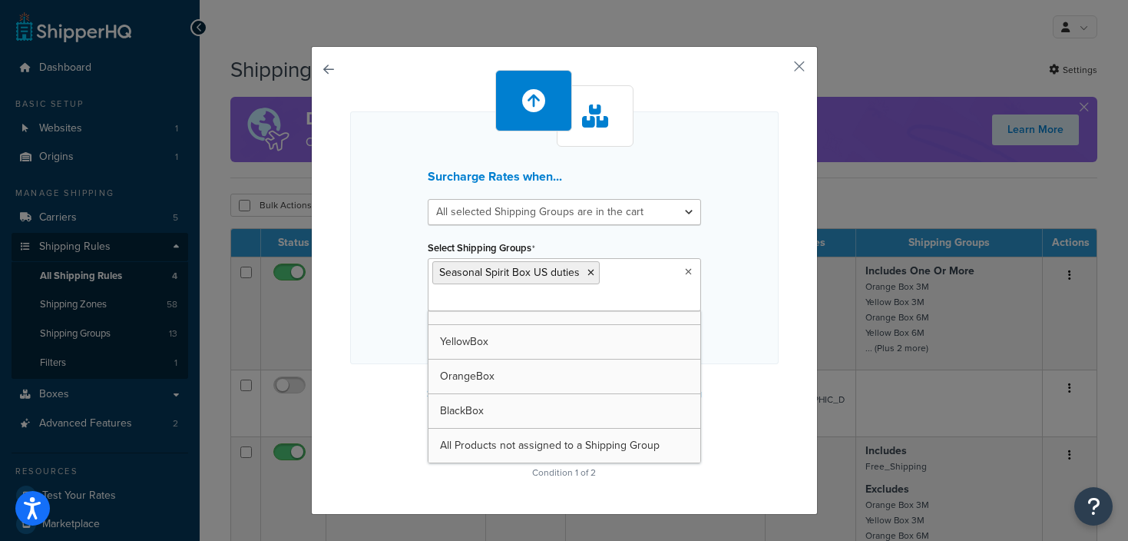
click at [744, 304] on div "Surcharge Rates when... All selected Shipping Groups are in the cart Any select…" at bounding box center [564, 237] width 428 height 253
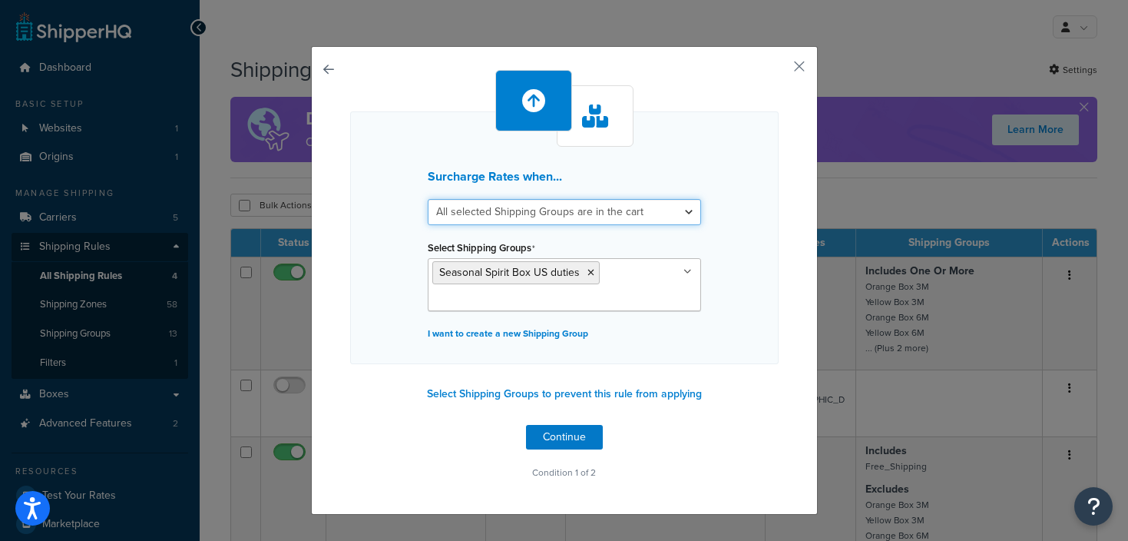
click at [587, 212] on select "All selected Shipping Groups are in the cart Any selected Shipping Groups are i…" at bounding box center [564, 212] width 273 height 26
select select "any"
click at [428, 199] on select "All selected Shipping Groups are in the cart Any selected Shipping Groups are i…" at bounding box center [564, 212] width 273 height 26
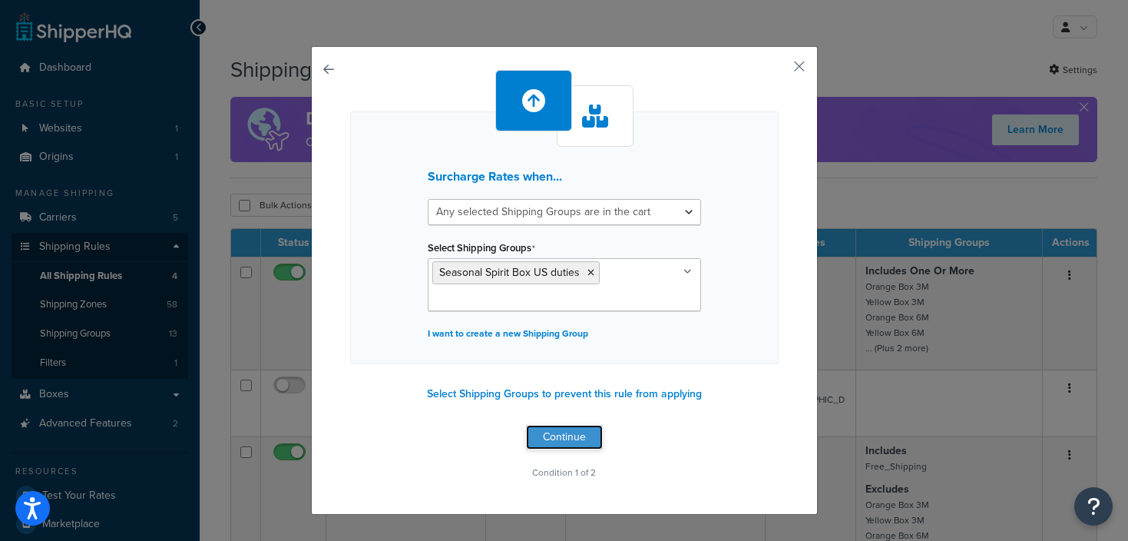
click at [557, 433] on button "Continue" at bounding box center [564, 437] width 77 height 25
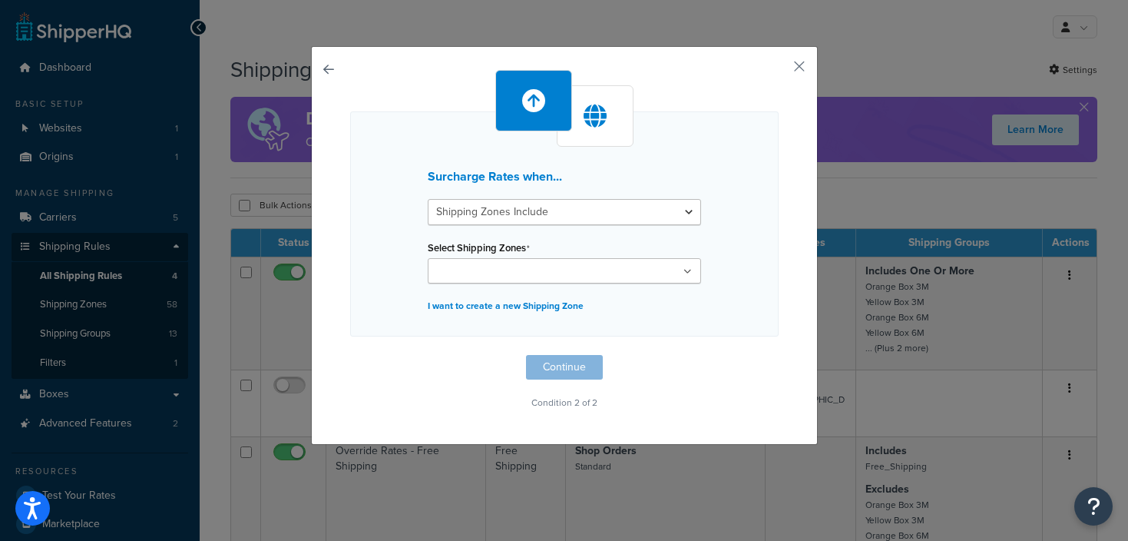
click at [500, 269] on input "Select Shipping Zones" at bounding box center [500, 271] width 136 height 17
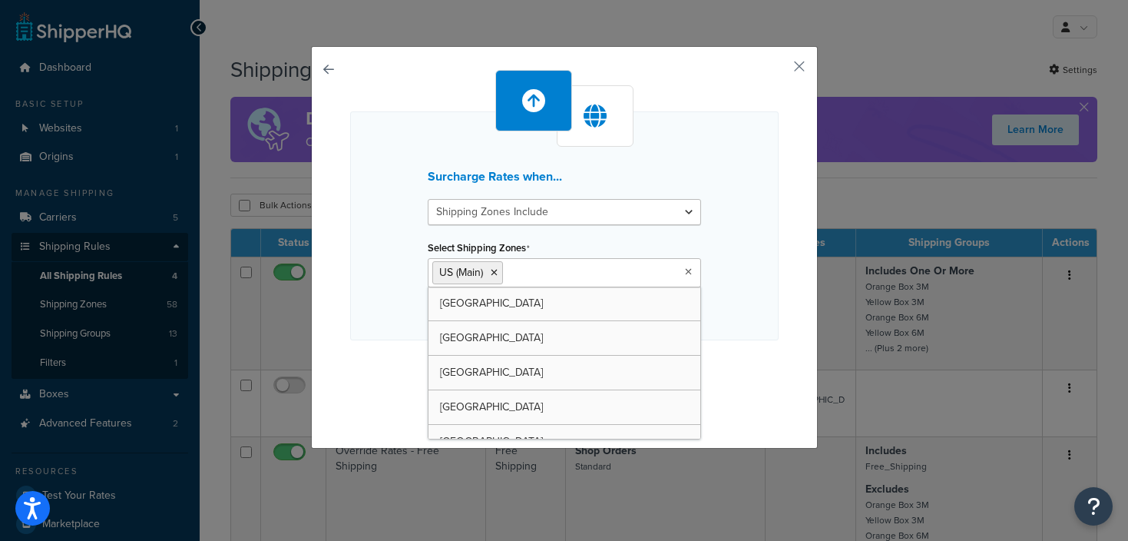
click at [758, 293] on div "Surcharge Rates when... Shipping Zones Include Shipping Zones Do Not Include Se…" at bounding box center [564, 225] width 428 height 229
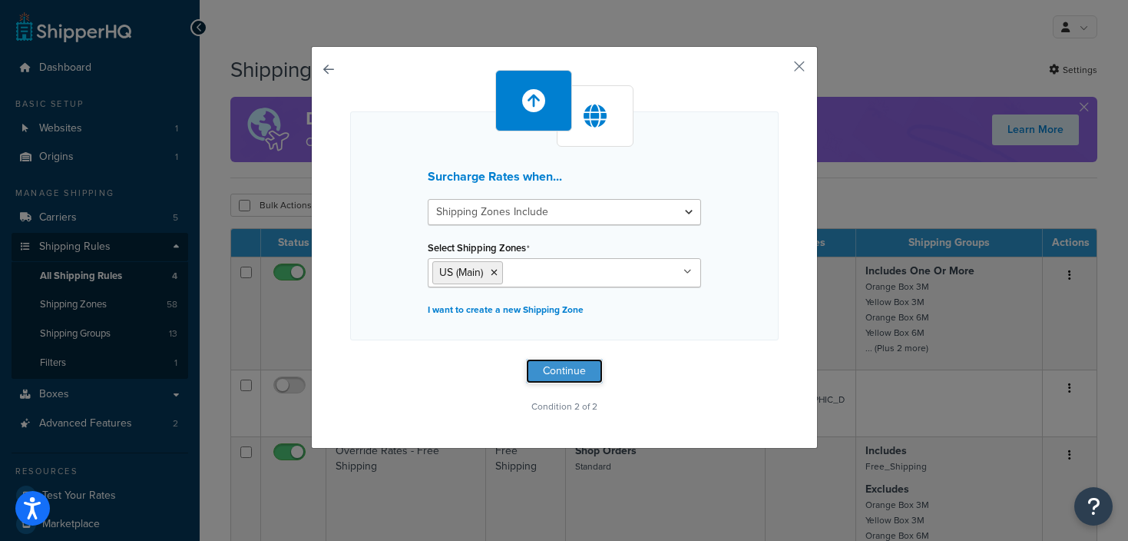
click at [554, 372] on button "Continue" at bounding box center [564, 371] width 77 height 25
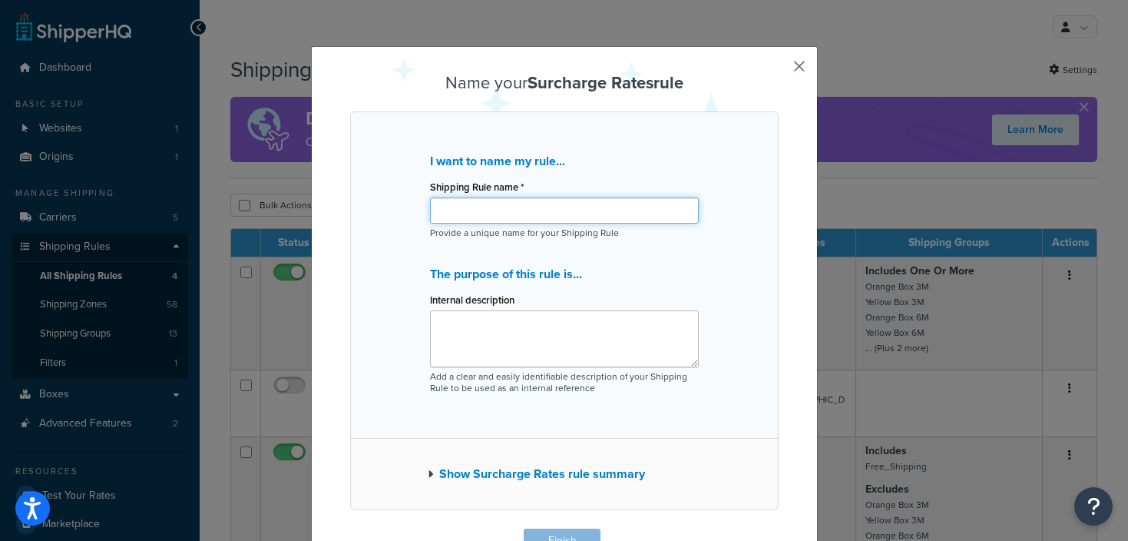
click at [514, 214] on input "Shipping Rule name *" at bounding box center [564, 210] width 269 height 26
type input "US duties Seasonal Spirit"
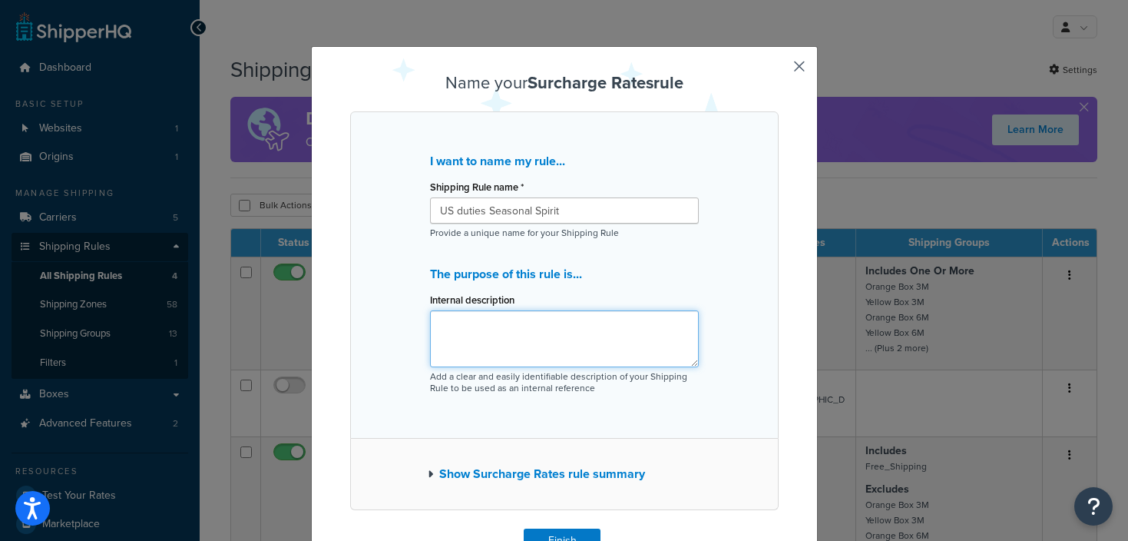
click at [528, 342] on textarea "Internal description" at bounding box center [564, 338] width 269 height 57
click at [579, 335] on textarea "Add £6.56" at bounding box center [564, 338] width 269 height 57
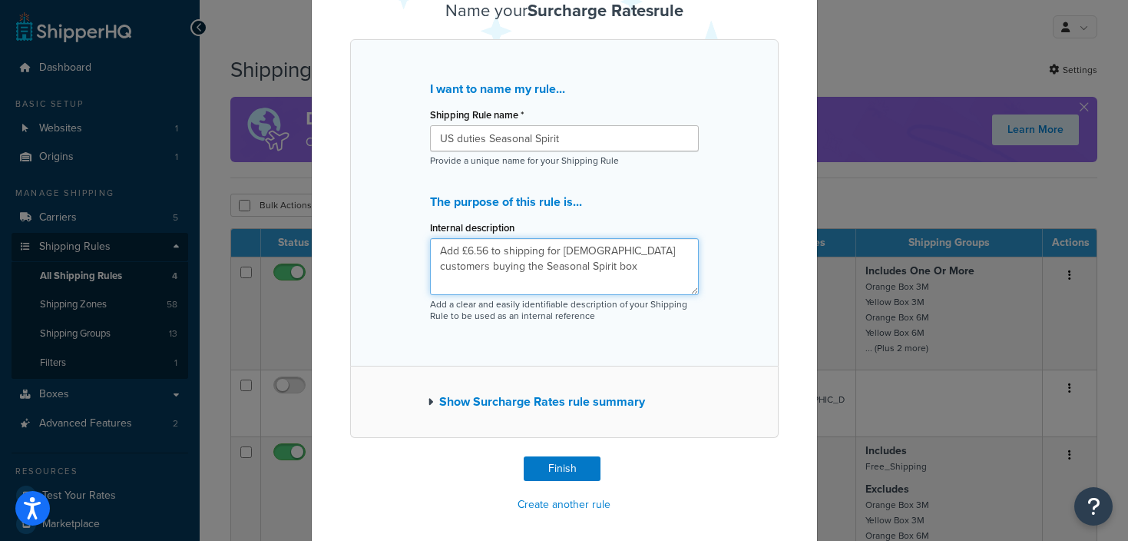
scroll to position [79, 0]
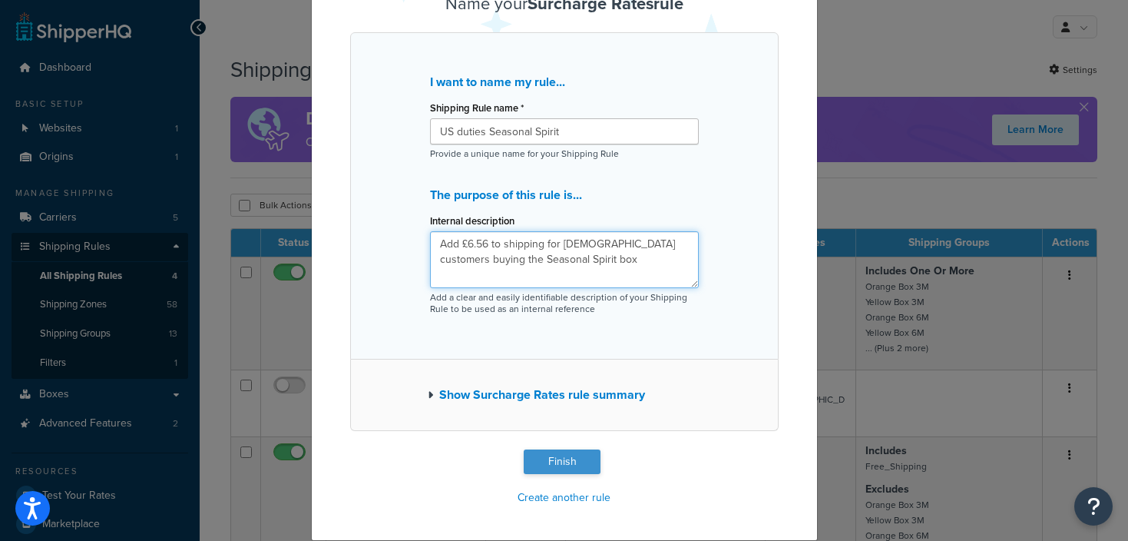
type textarea "Add £6.56 to shipping for US customers buying the Seasonal Spirit box"
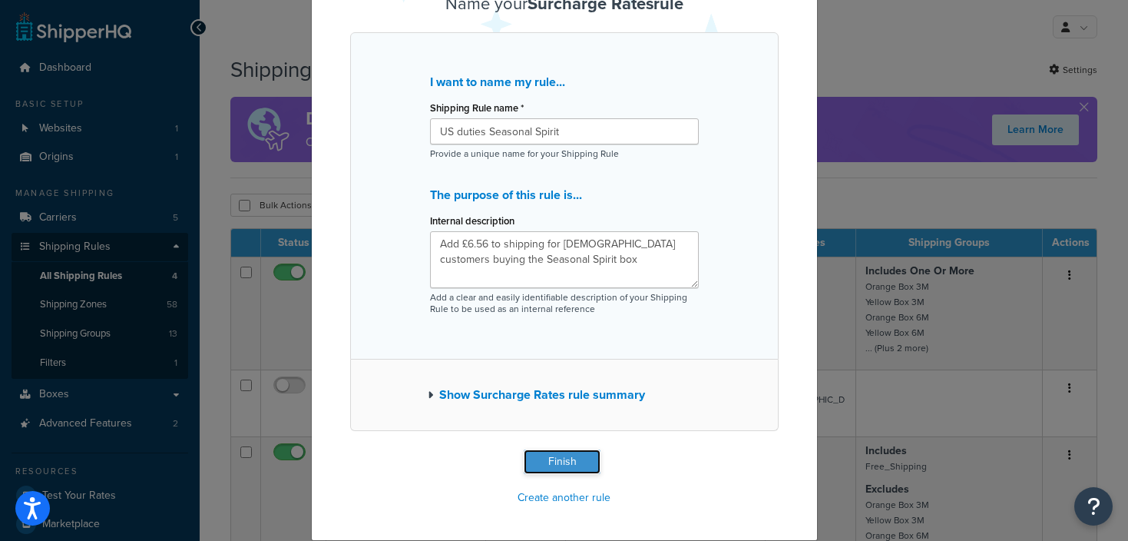
click at [557, 471] on button "Finish" at bounding box center [562, 461] width 77 height 25
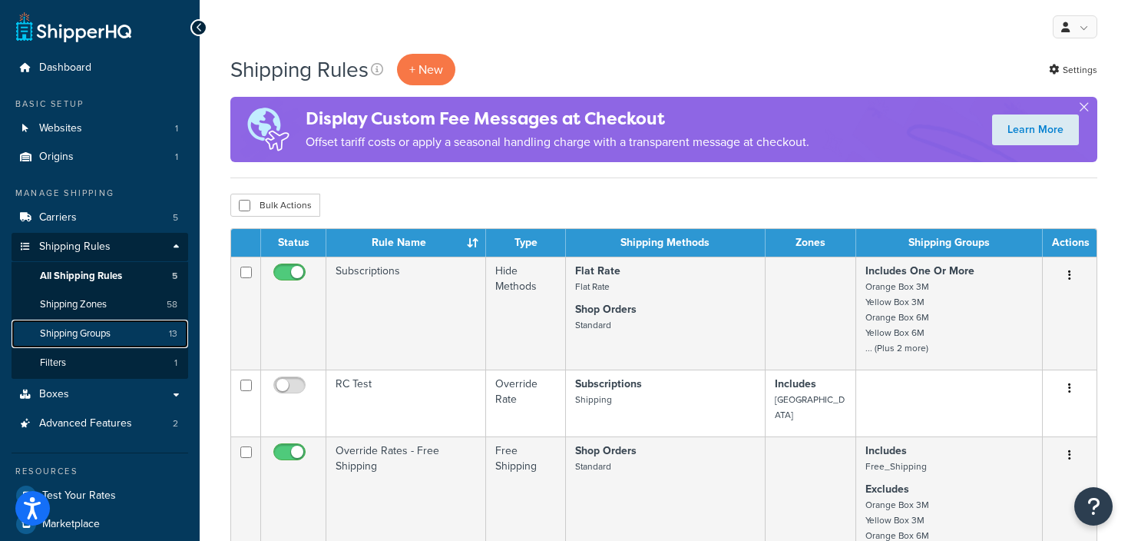
click at [84, 342] on link "Shipping Groups 13" at bounding box center [100, 333] width 177 height 28
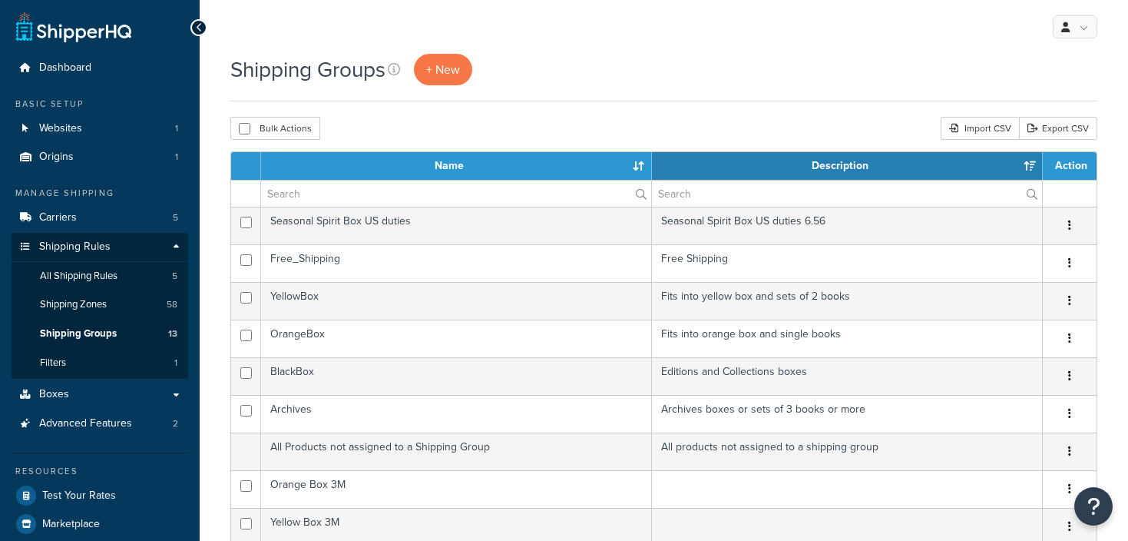
select select "15"
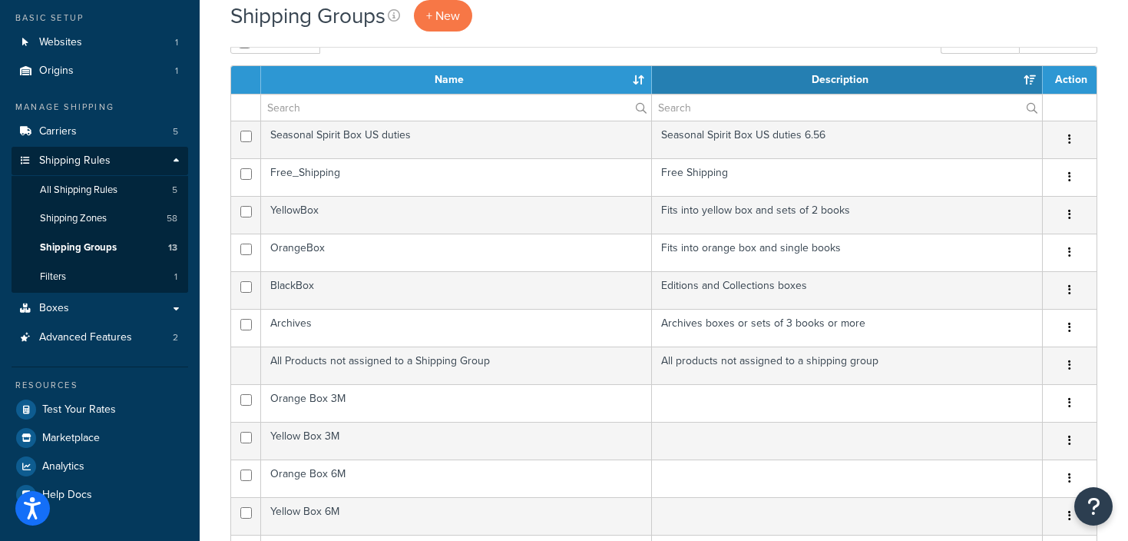
scroll to position [88, 0]
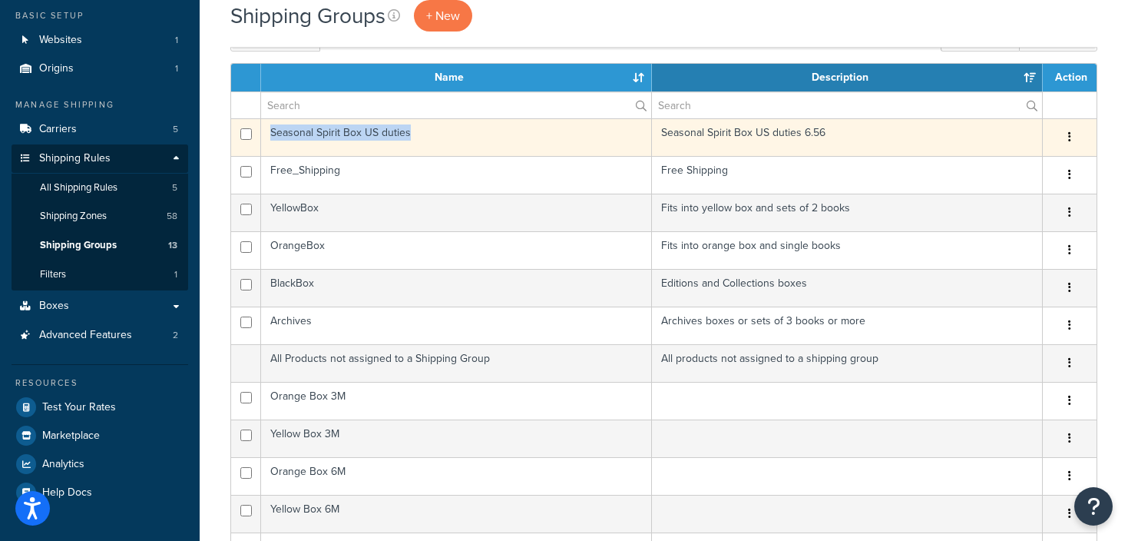
drag, startPoint x: 409, startPoint y: 132, endPoint x: 270, endPoint y: 131, distance: 139.0
click at [270, 131] on td "Seasonal Spirit Box US duties" at bounding box center [456, 137] width 391 height 38
copy td "Seasonal Spirit Box US duties"
